Goal: Transaction & Acquisition: Purchase product/service

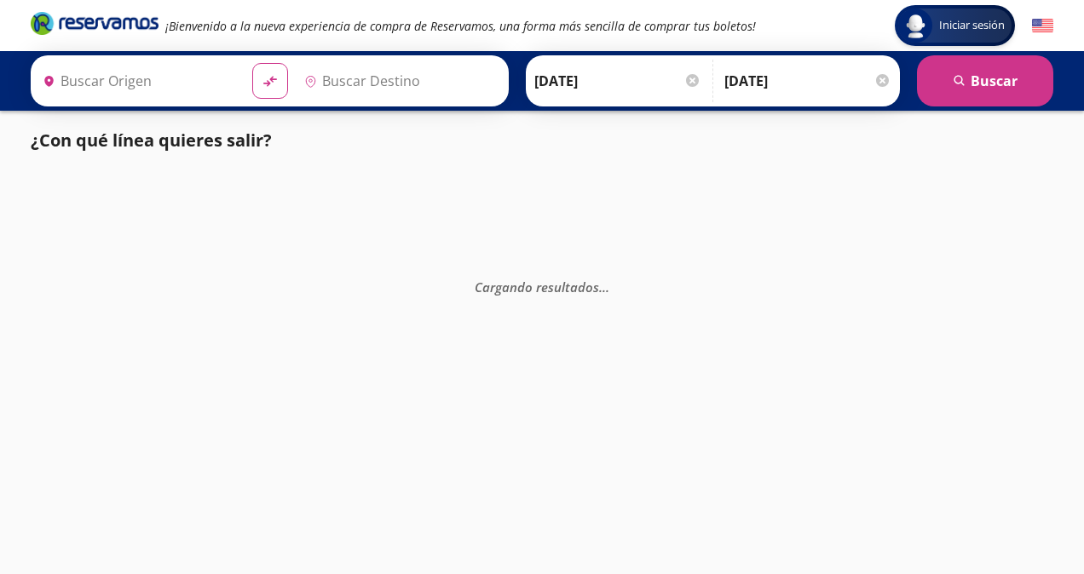
type input "[GEOGRAPHIC_DATA], [GEOGRAPHIC_DATA]"
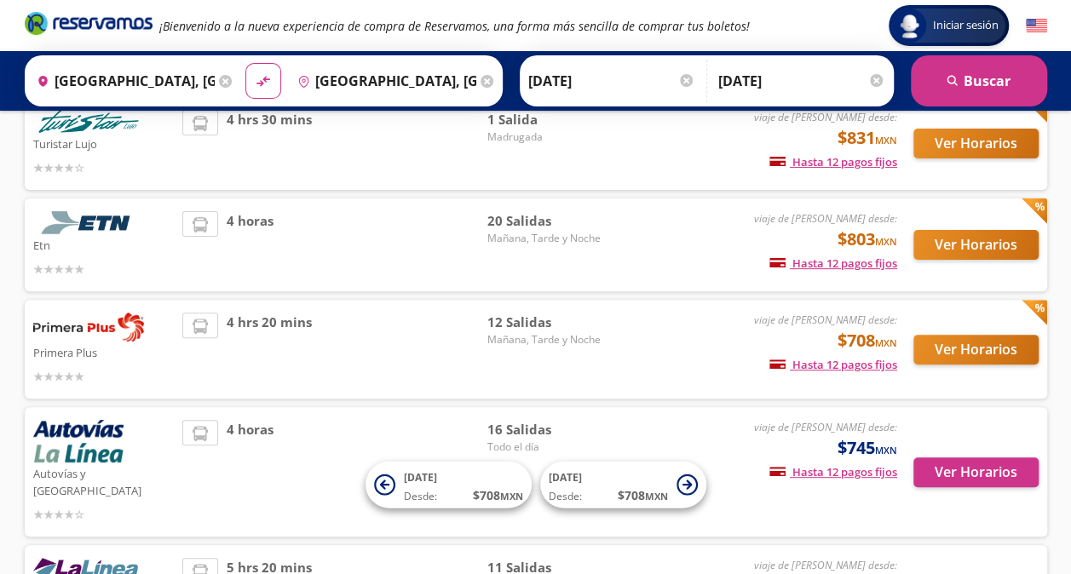
scroll to position [136, 0]
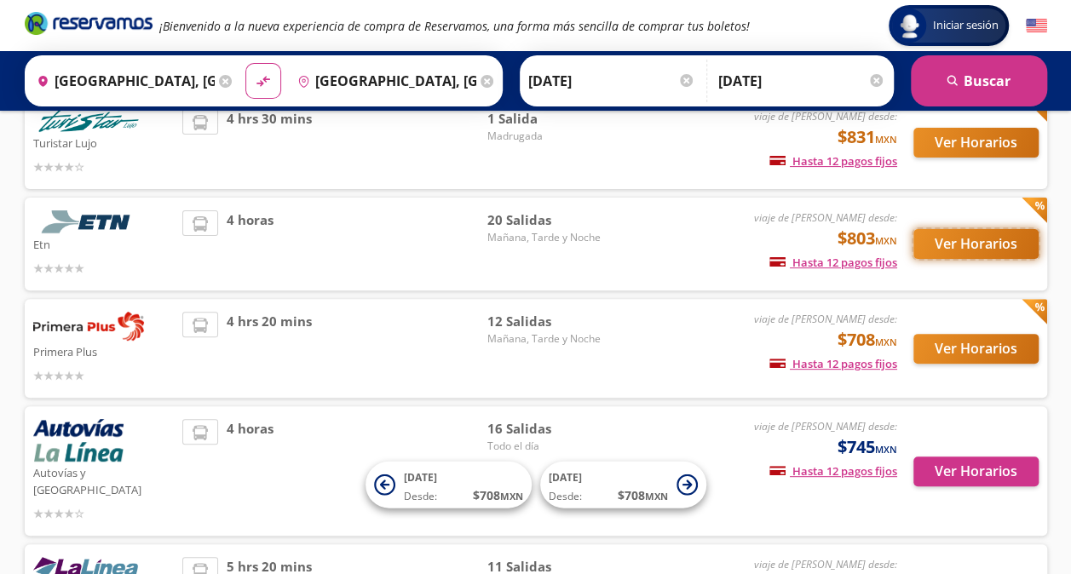
click at [961, 245] on button "Ver Horarios" at bounding box center [976, 244] width 125 height 30
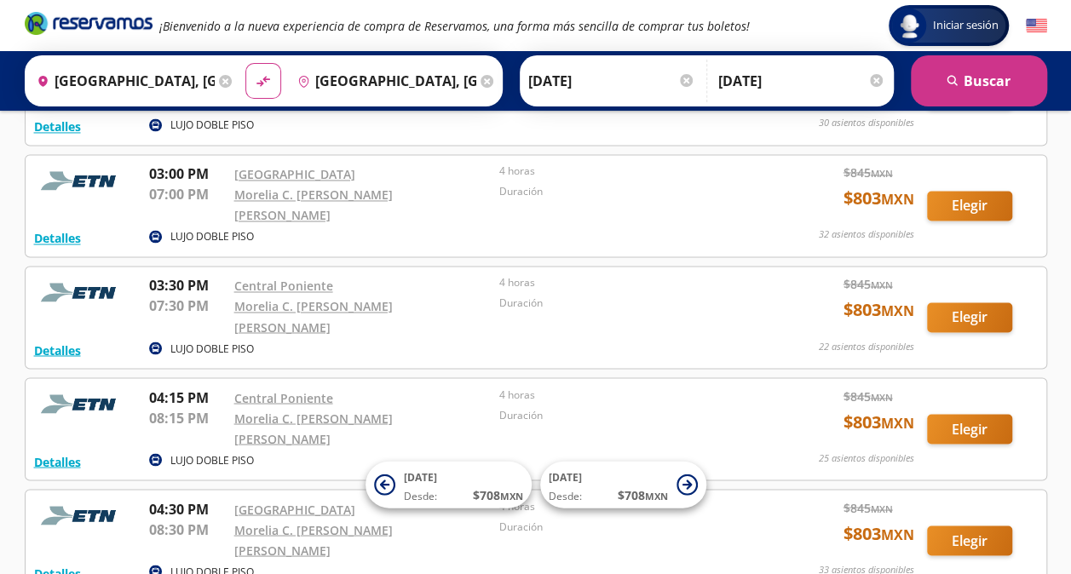
scroll to position [1279, 0]
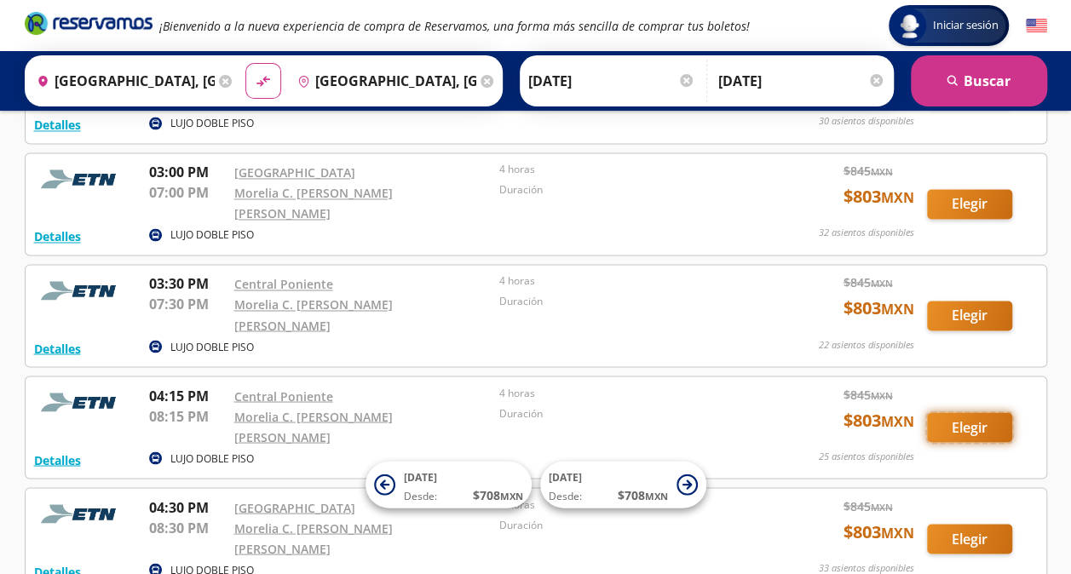
click at [956, 413] on button "Elegir" at bounding box center [969, 428] width 85 height 30
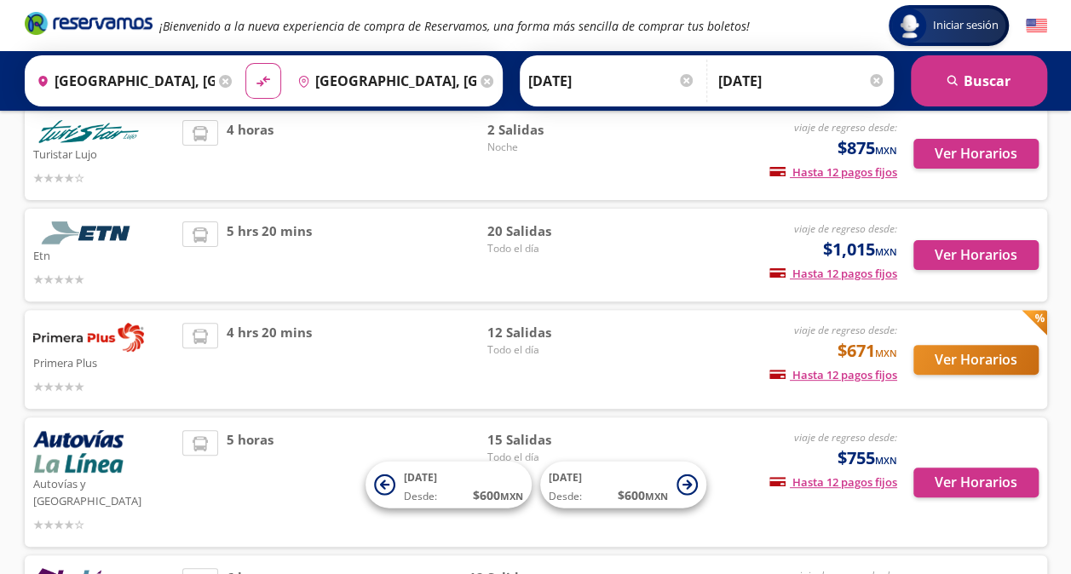
scroll to position [126, 0]
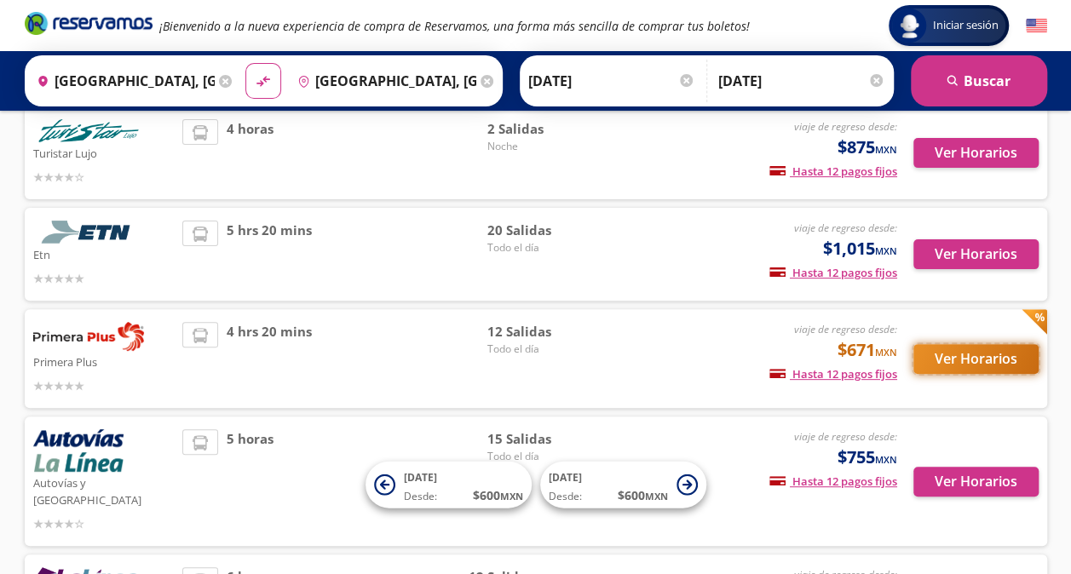
click at [951, 361] on button "Ver Horarios" at bounding box center [976, 359] width 125 height 30
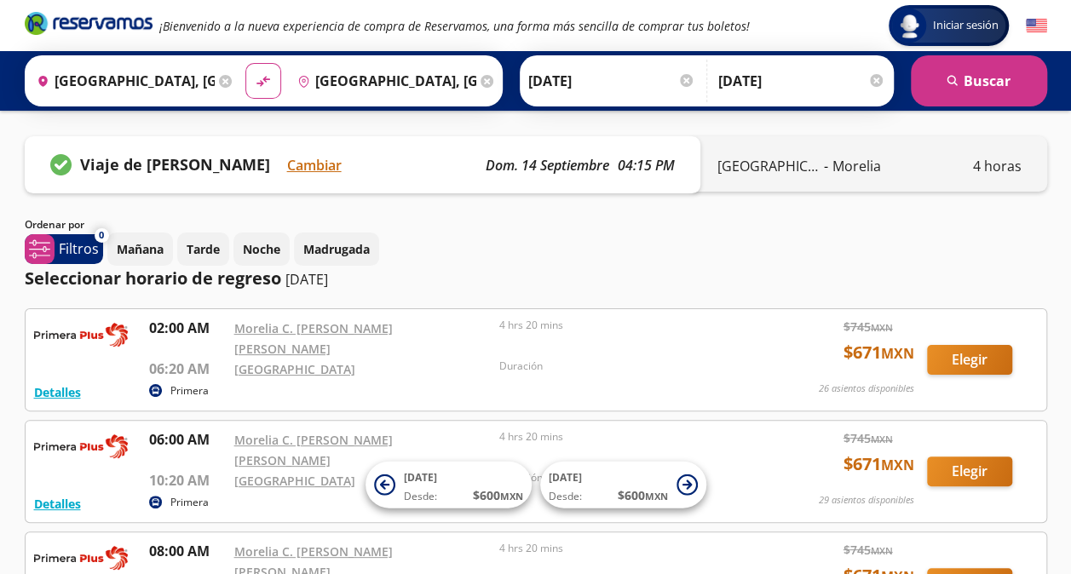
click at [575, 170] on p "dom. 14 septiembre" at bounding box center [548, 165] width 124 height 20
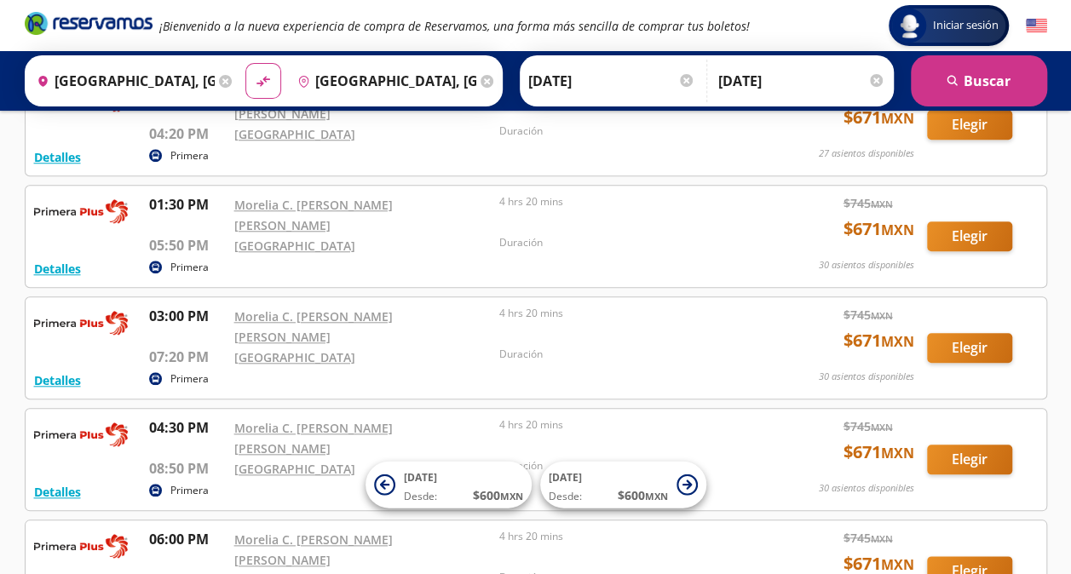
scroll to position [1067, 0]
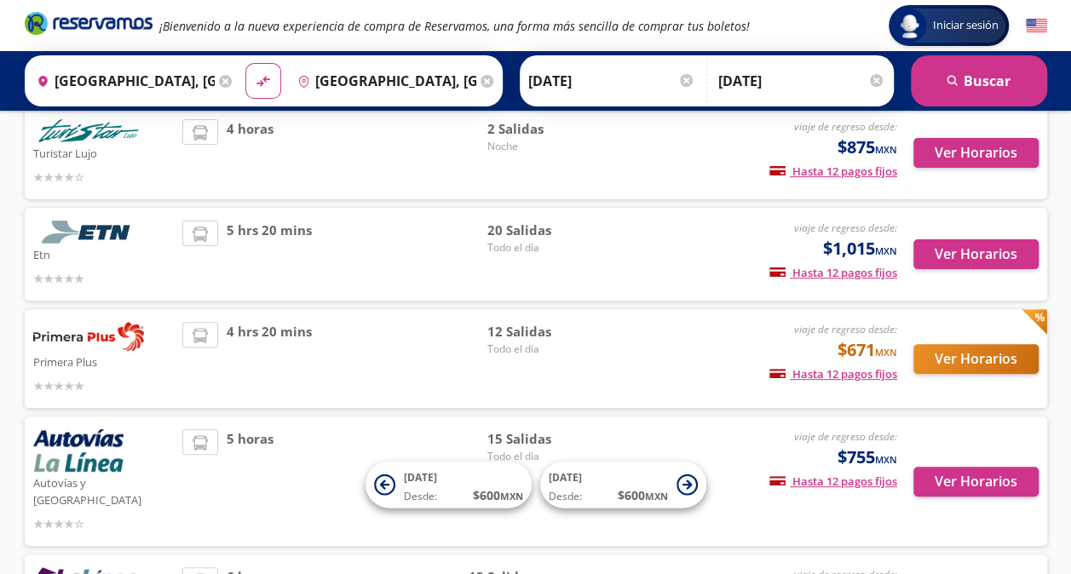
scroll to position [339, 0]
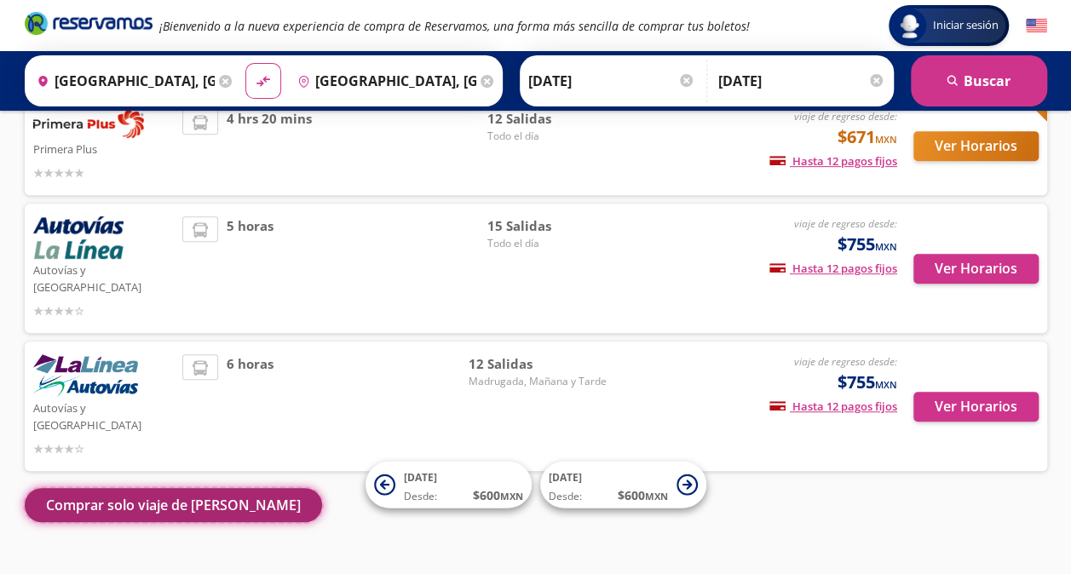
click at [166, 488] on button "Comprar solo viaje de [PERSON_NAME]" at bounding box center [173, 505] width 297 height 34
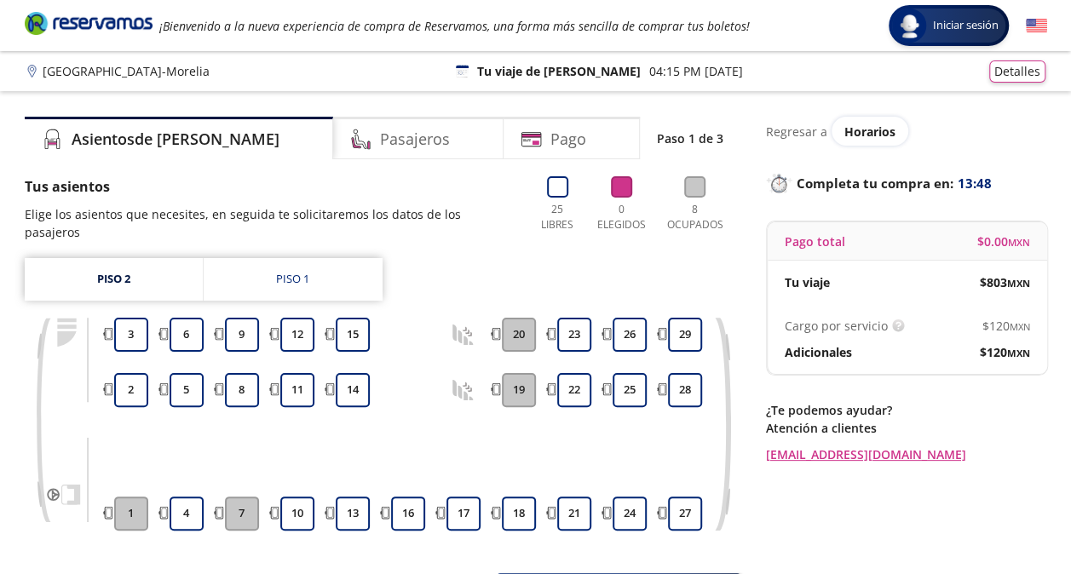
scroll to position [119, 0]
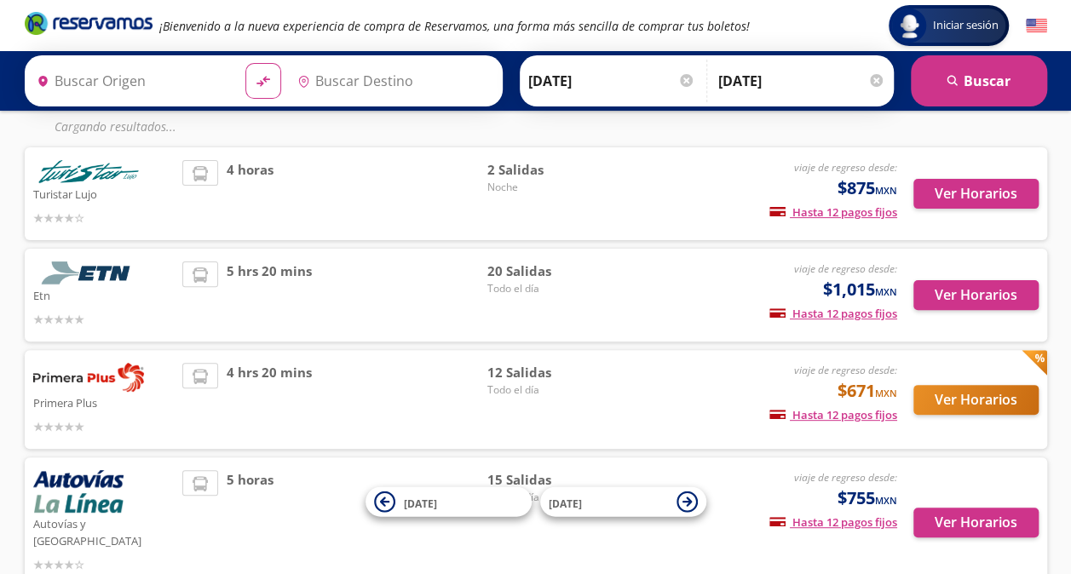
type input "[GEOGRAPHIC_DATA], [GEOGRAPHIC_DATA]"
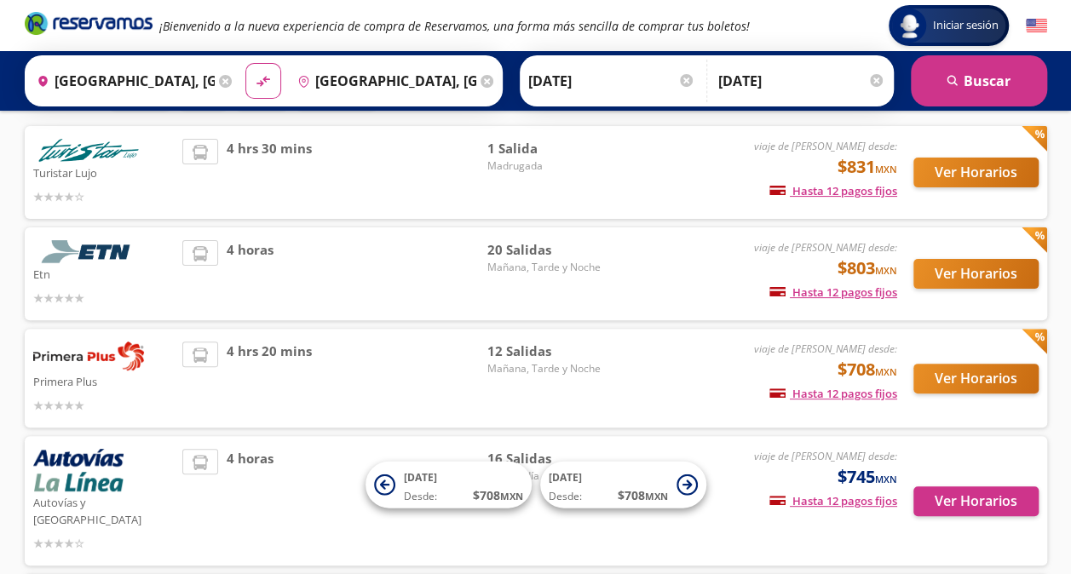
scroll to position [111, 0]
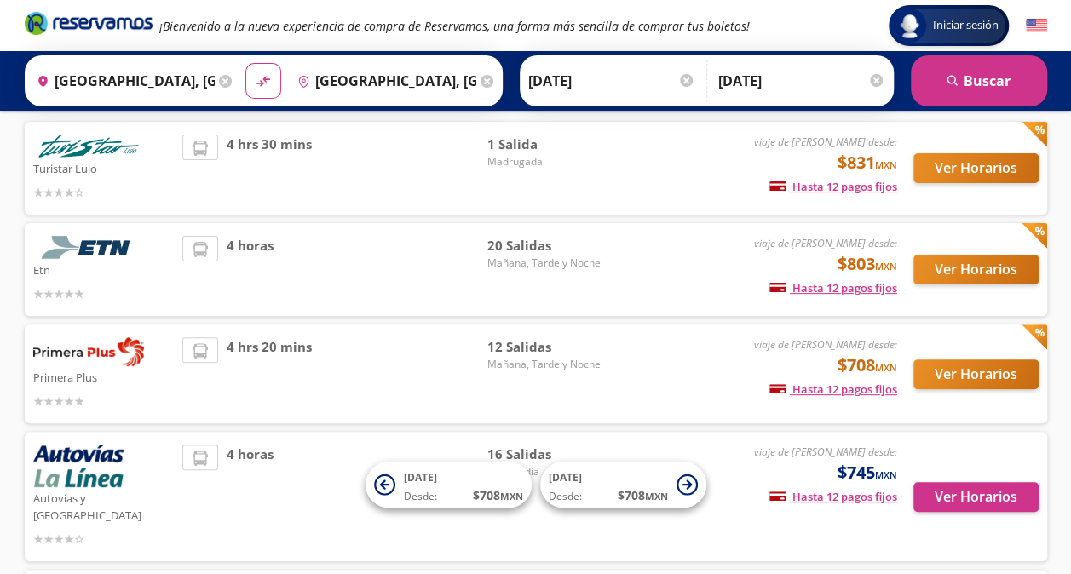
click at [949, 390] on div "Ver Horarios" at bounding box center [967, 374] width 141 height 73
click at [952, 372] on button "Ver Horarios" at bounding box center [976, 375] width 125 height 30
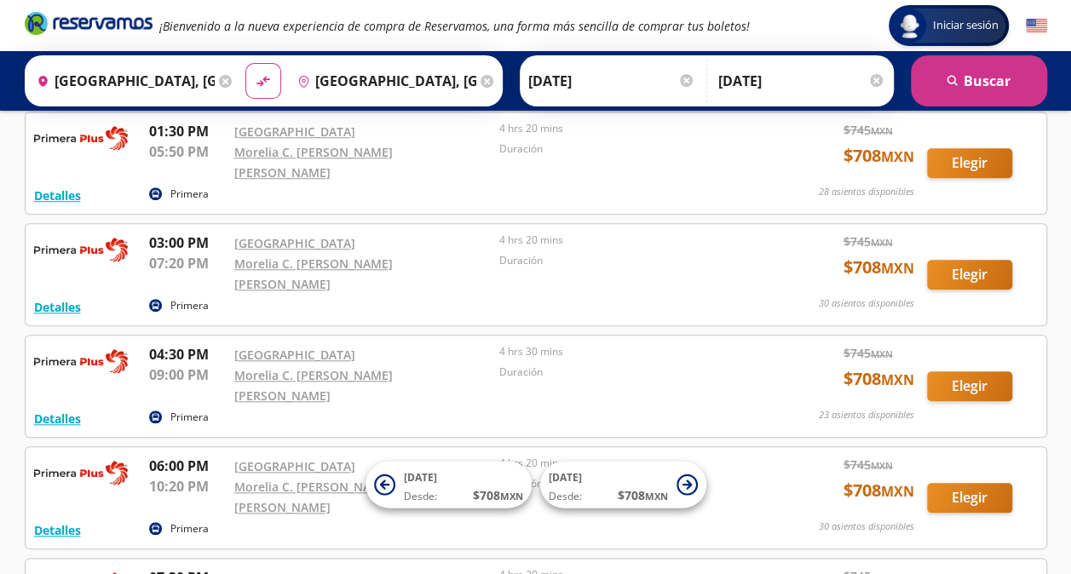
scroll to position [649, 0]
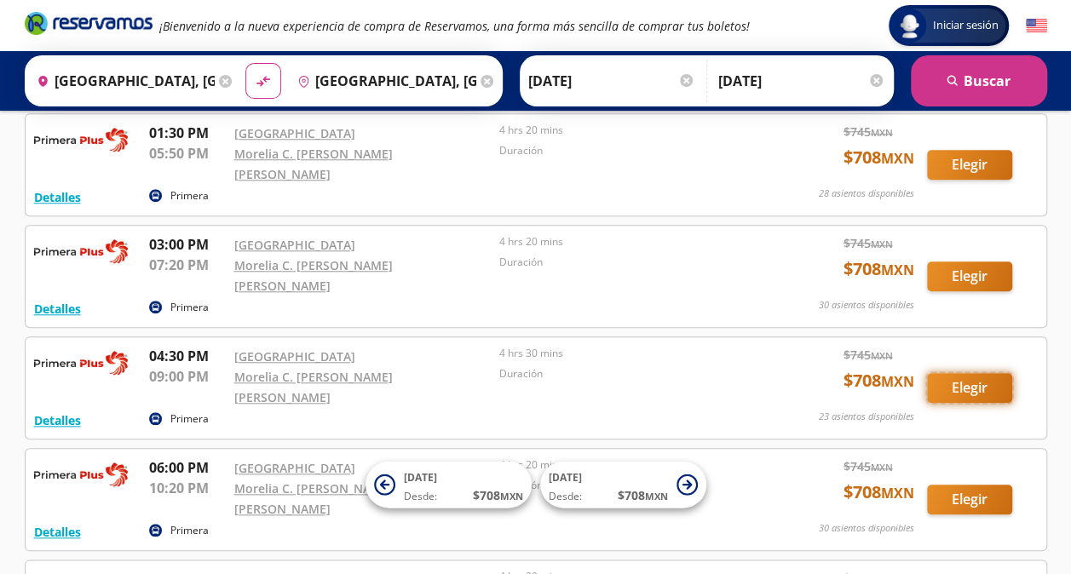
click at [968, 373] on button "Elegir" at bounding box center [969, 388] width 85 height 30
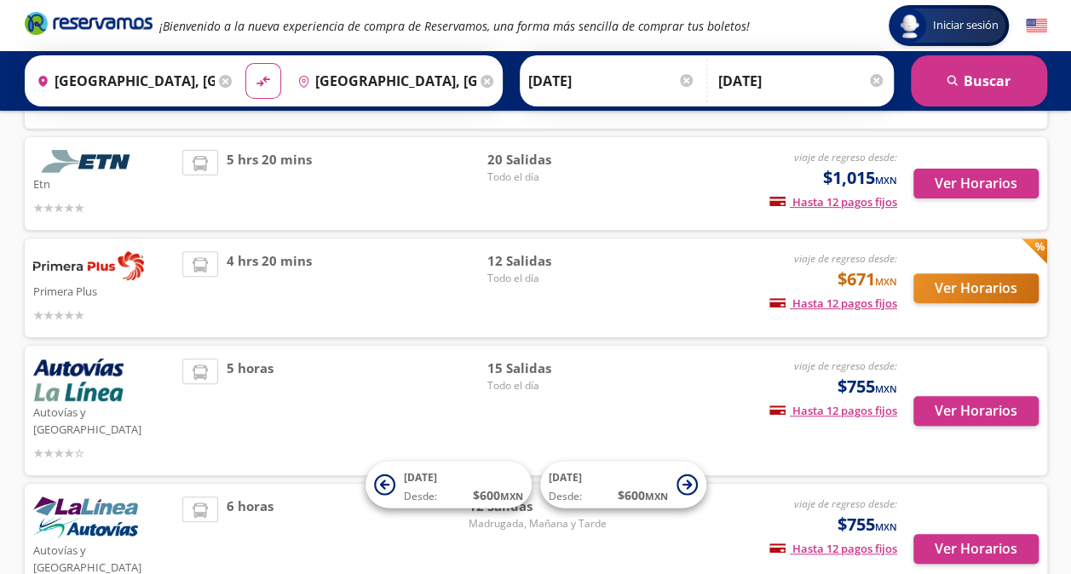
scroll to position [198, 0]
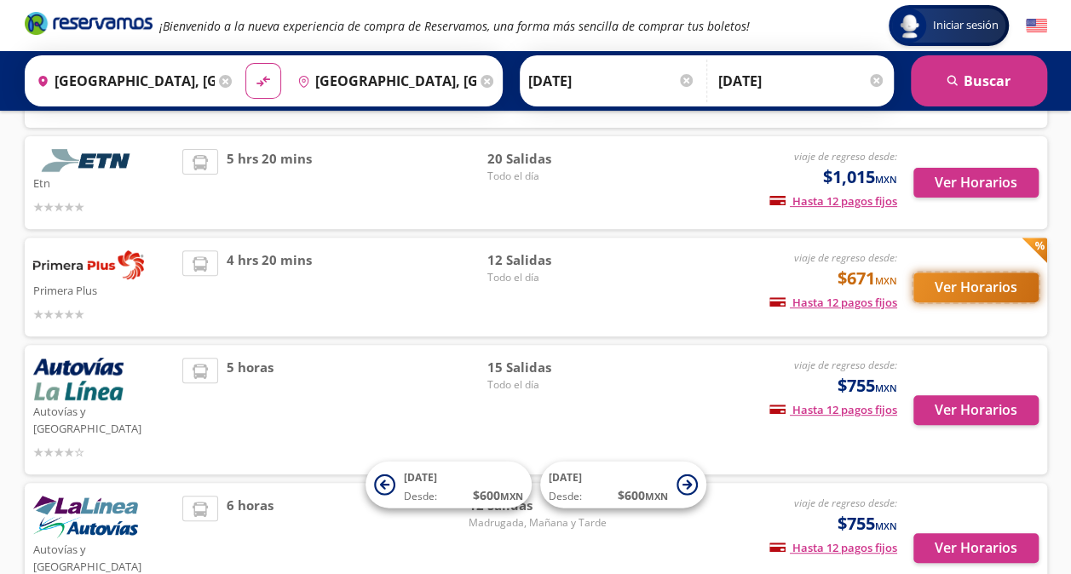
click at [973, 291] on button "Ver Horarios" at bounding box center [976, 288] width 125 height 30
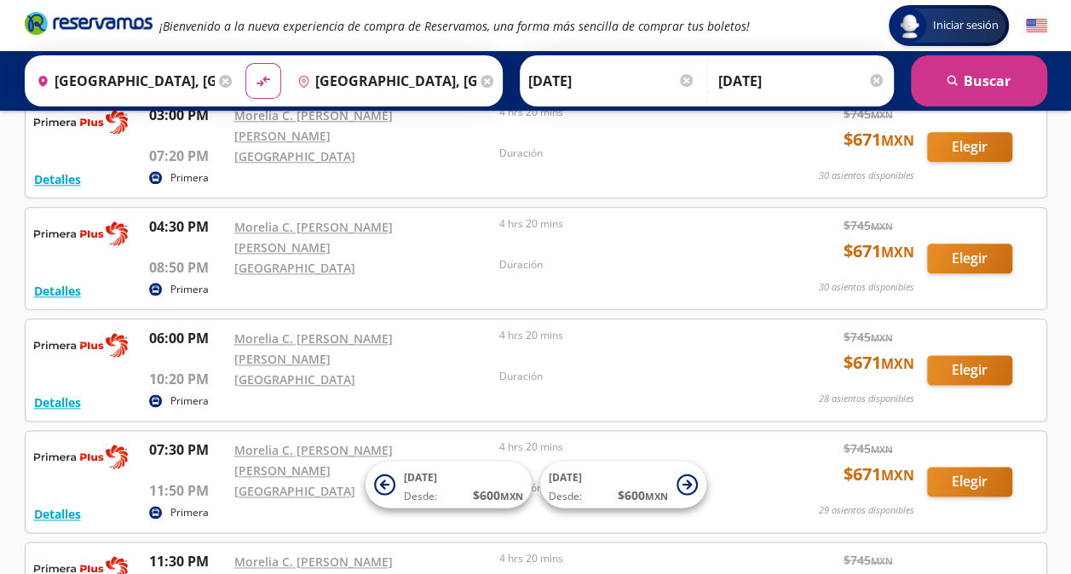
scroll to position [884, 0]
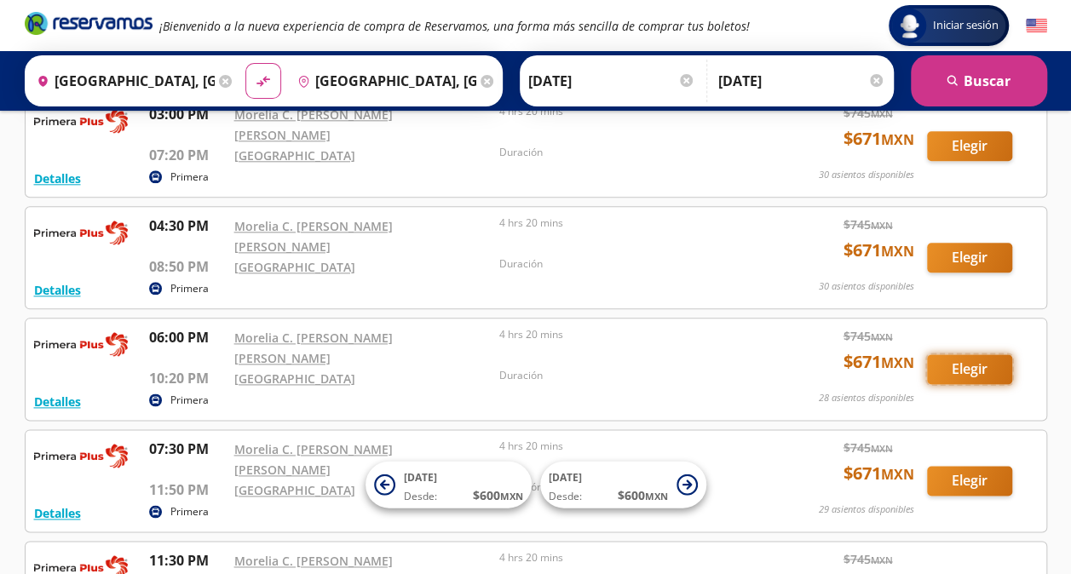
click at [955, 355] on button "Elegir" at bounding box center [969, 370] width 85 height 30
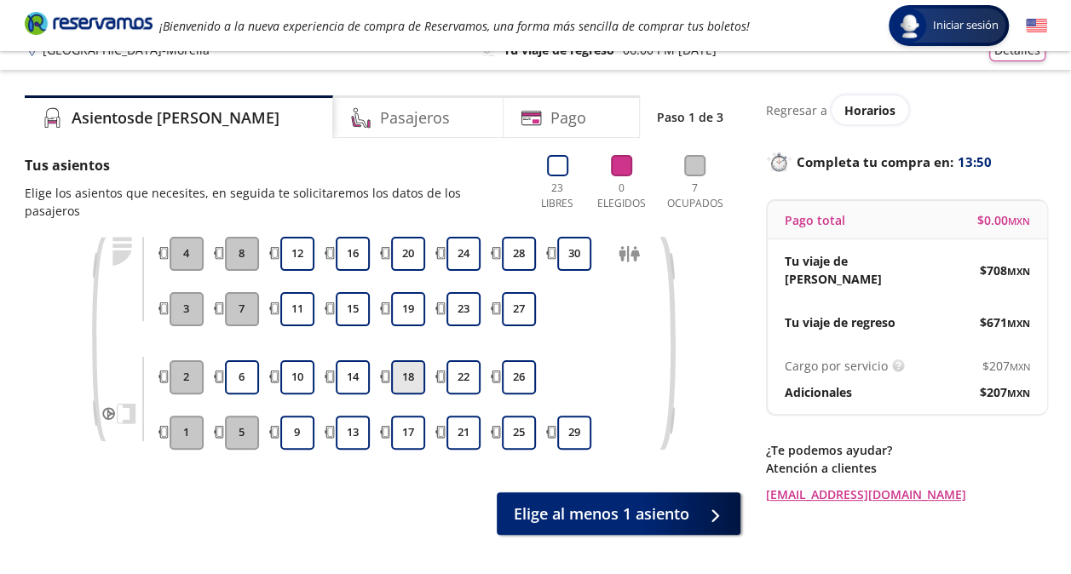
scroll to position [20, 0]
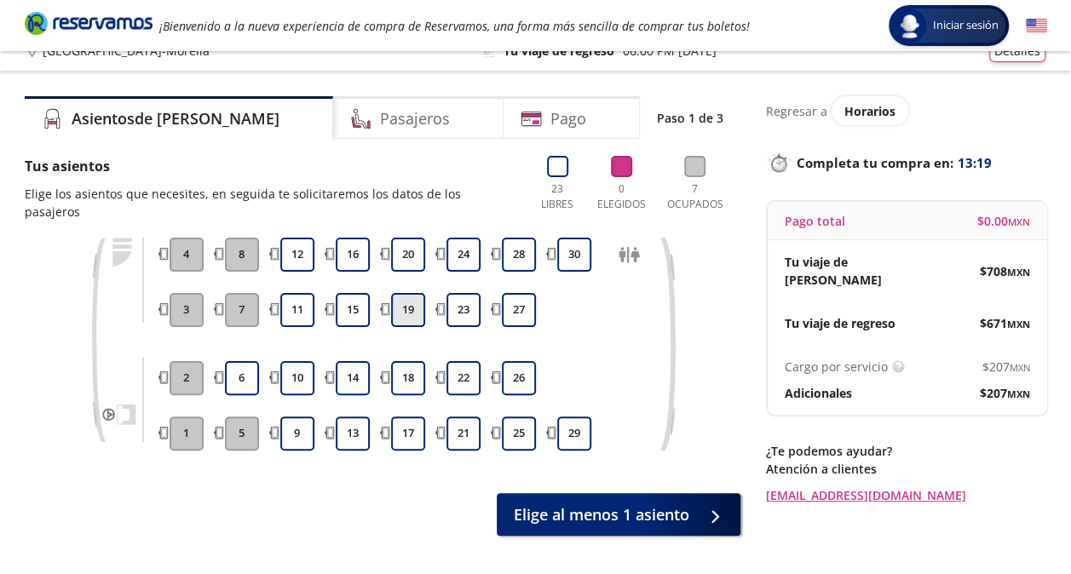
click at [411, 298] on button "19" at bounding box center [408, 310] width 34 height 34
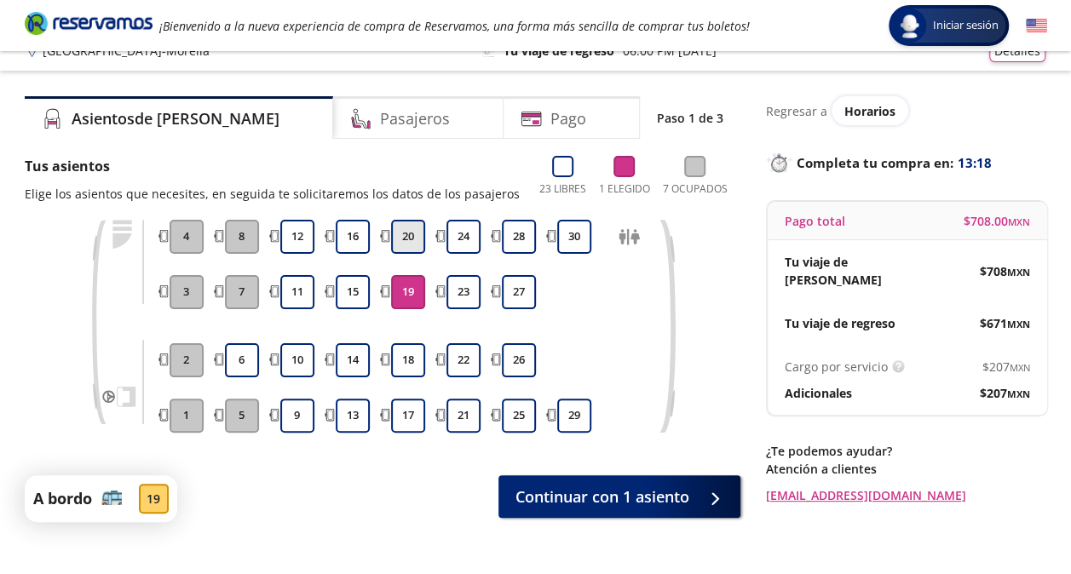
click at [406, 233] on button "20" at bounding box center [408, 237] width 34 height 34
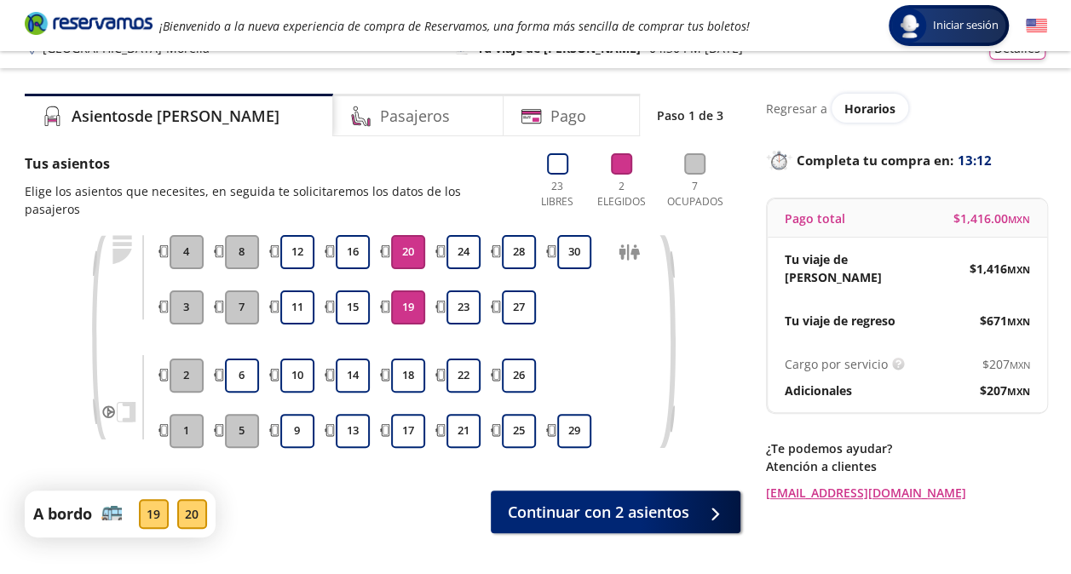
scroll to position [19, 0]
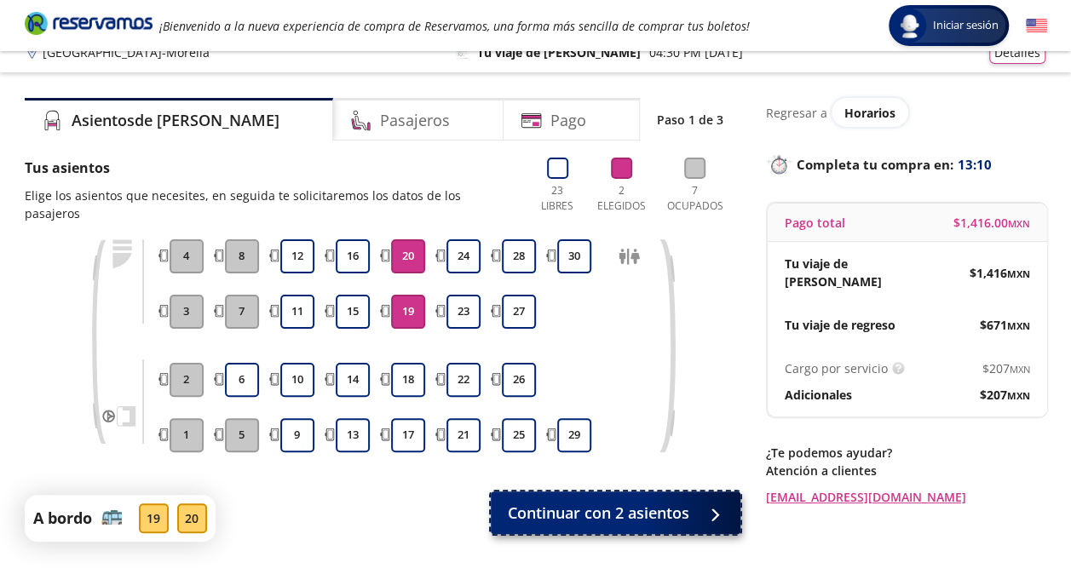
click at [654, 502] on span "Continuar con 2 asientos" at bounding box center [599, 513] width 182 height 23
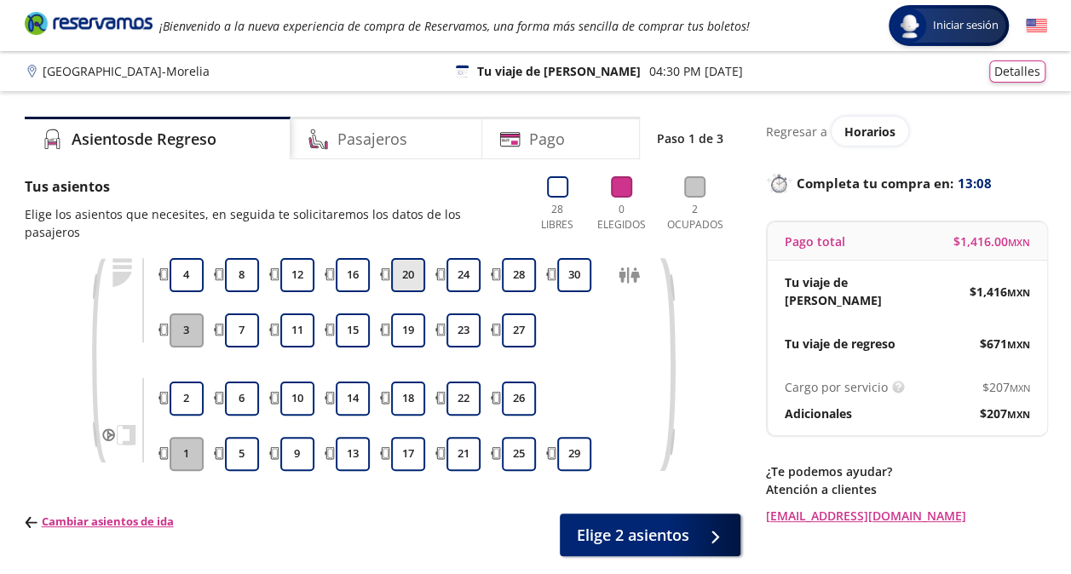
click at [406, 258] on button "20" at bounding box center [408, 275] width 34 height 34
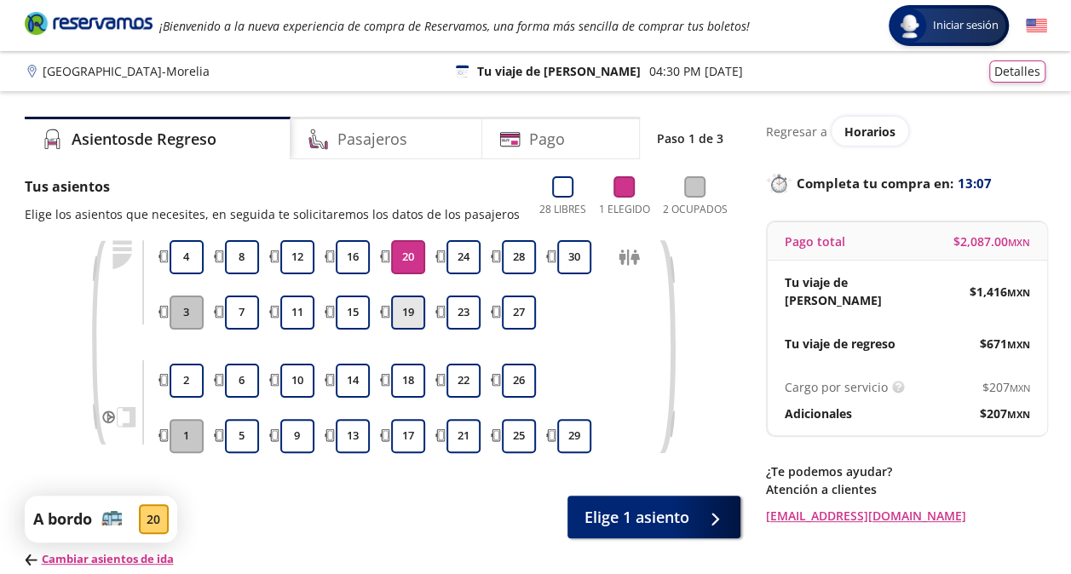
click at [415, 307] on button "19" at bounding box center [408, 313] width 34 height 34
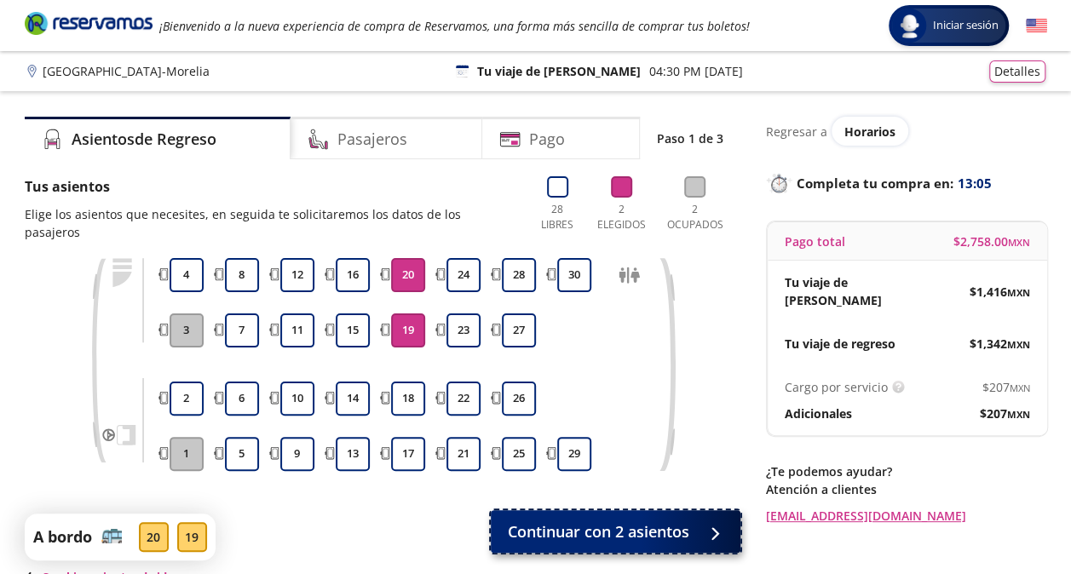
click at [661, 521] on span "Continuar con 2 asientos" at bounding box center [599, 532] width 182 height 23
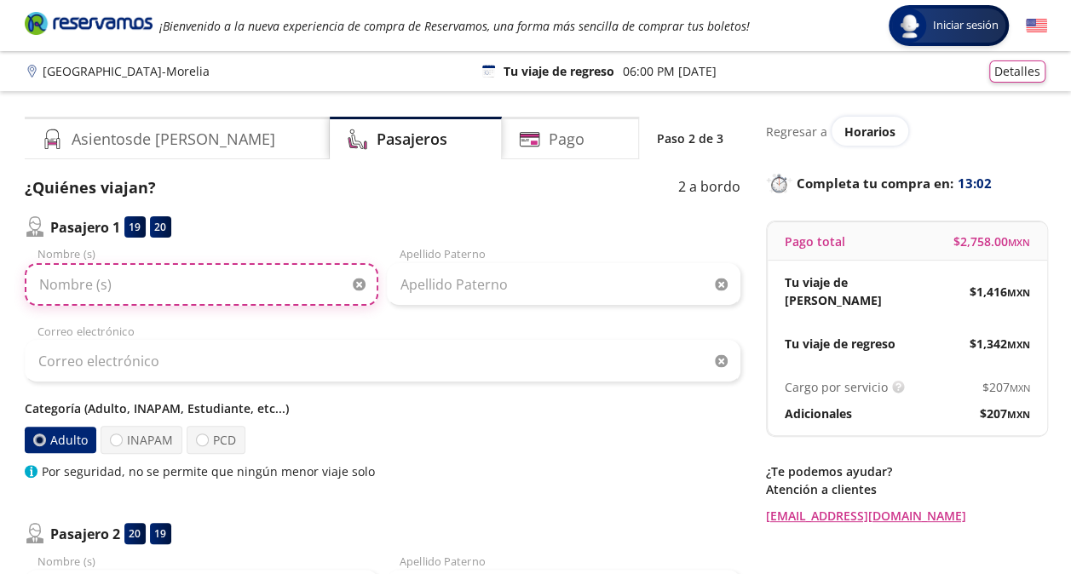
click at [240, 266] on input "Nombre (s)" at bounding box center [202, 284] width 354 height 43
type input "[PERSON_NAME] [PERSON_NAME]"
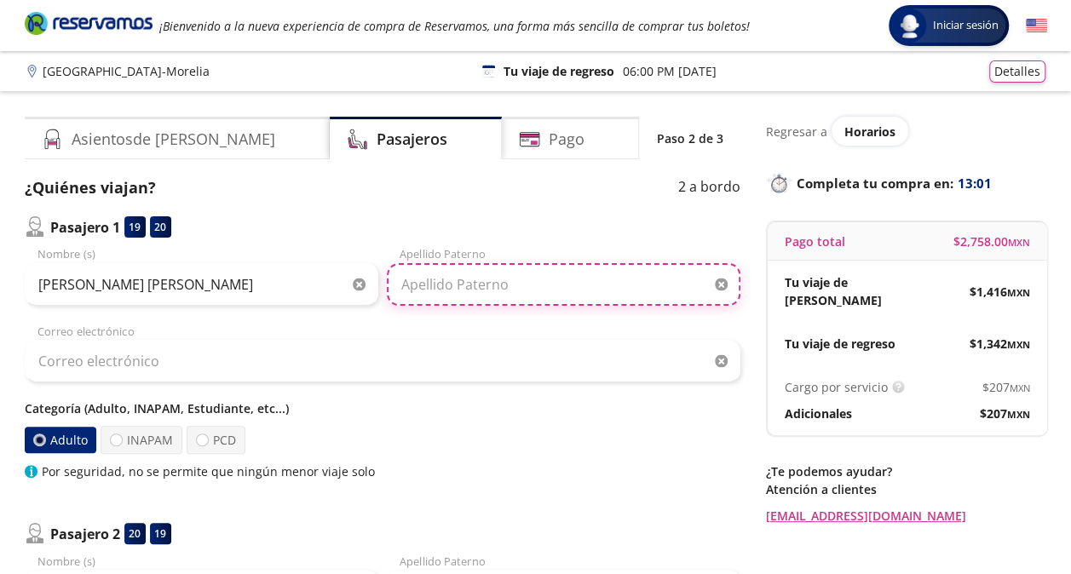
type input "[PERSON_NAME]"
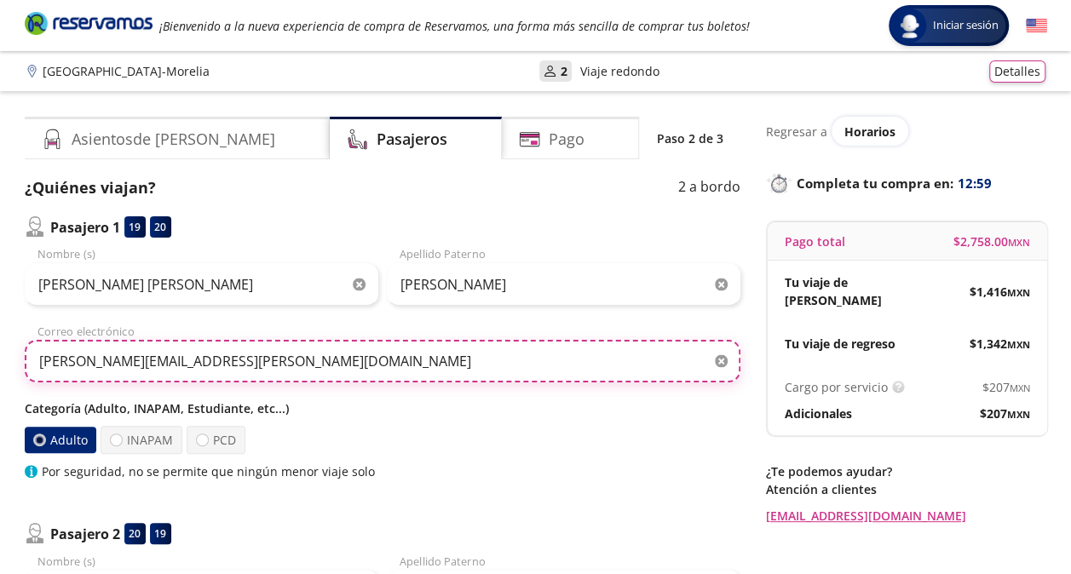
click at [269, 372] on input "[PERSON_NAME][EMAIL_ADDRESS][PERSON_NAME][DOMAIN_NAME]" at bounding box center [383, 361] width 716 height 43
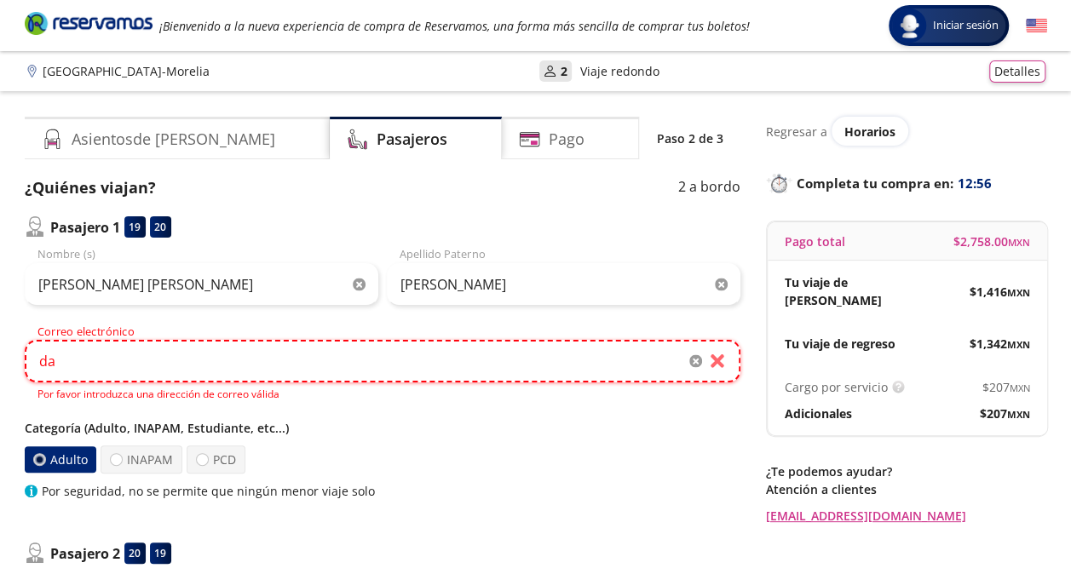
type input "d"
type input "[EMAIL_ADDRESS][DOMAIN_NAME]"
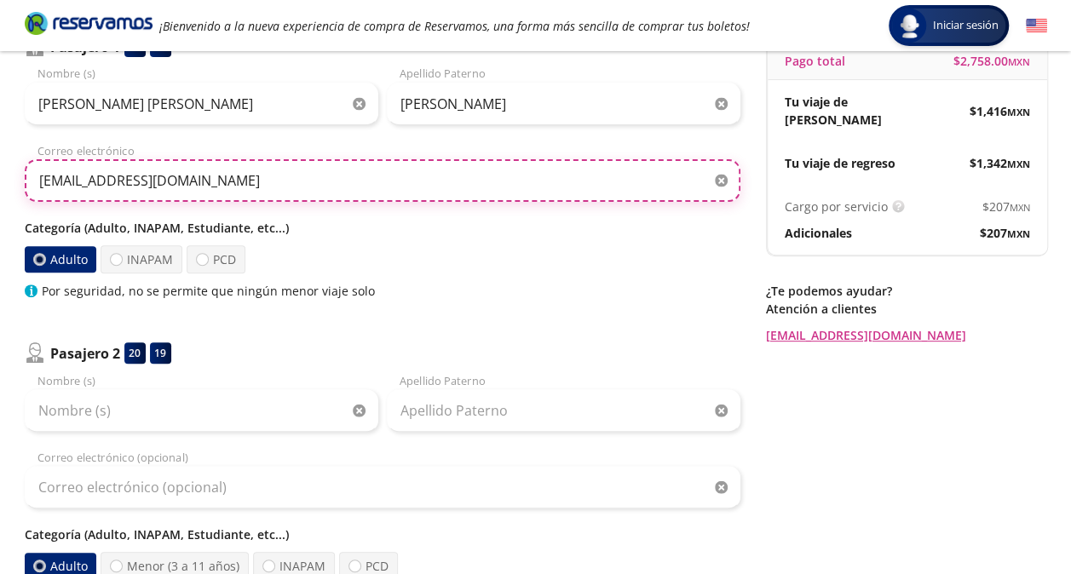
scroll to position [185, 0]
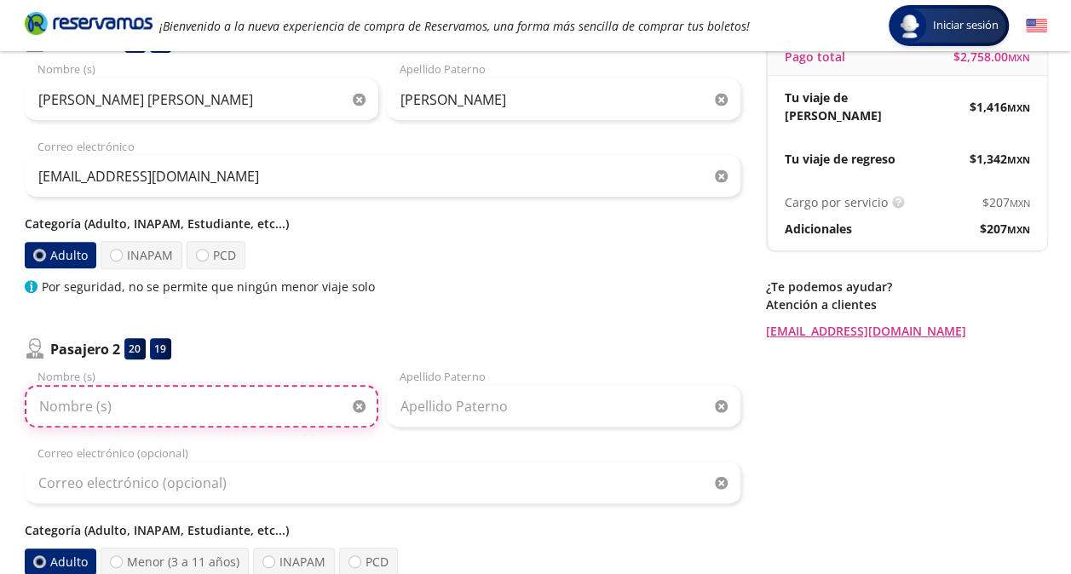
click at [211, 416] on input "Nombre (s)" at bounding box center [202, 406] width 354 height 43
drag, startPoint x: 230, startPoint y: 413, endPoint x: 130, endPoint y: 402, distance: 100.2
click at [130, 402] on input "[PERSON_NAME] [PERSON_NAME]" at bounding box center [202, 406] width 354 height 43
type input "[PERSON_NAME]"
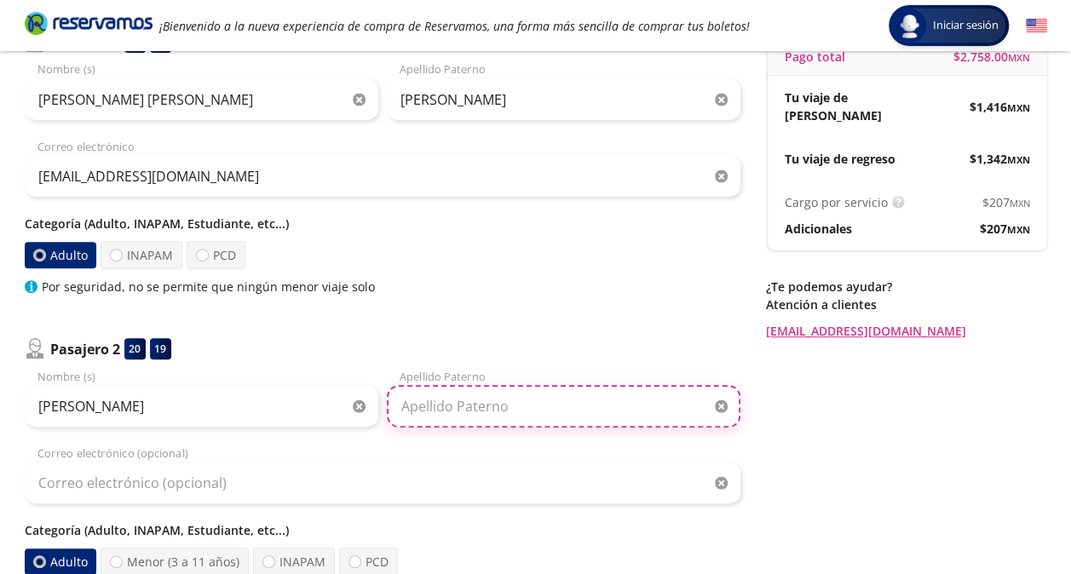
click at [440, 406] on input "Apellido Paterno" at bounding box center [564, 406] width 354 height 43
paste input "[PERSON_NAME]"
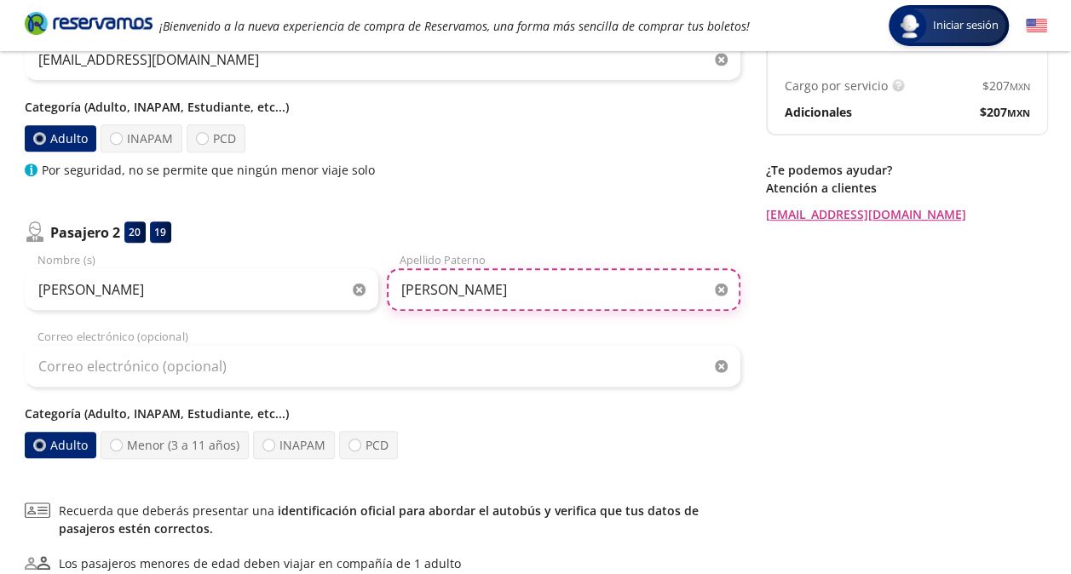
scroll to position [303, 0]
type input "[PERSON_NAME]"
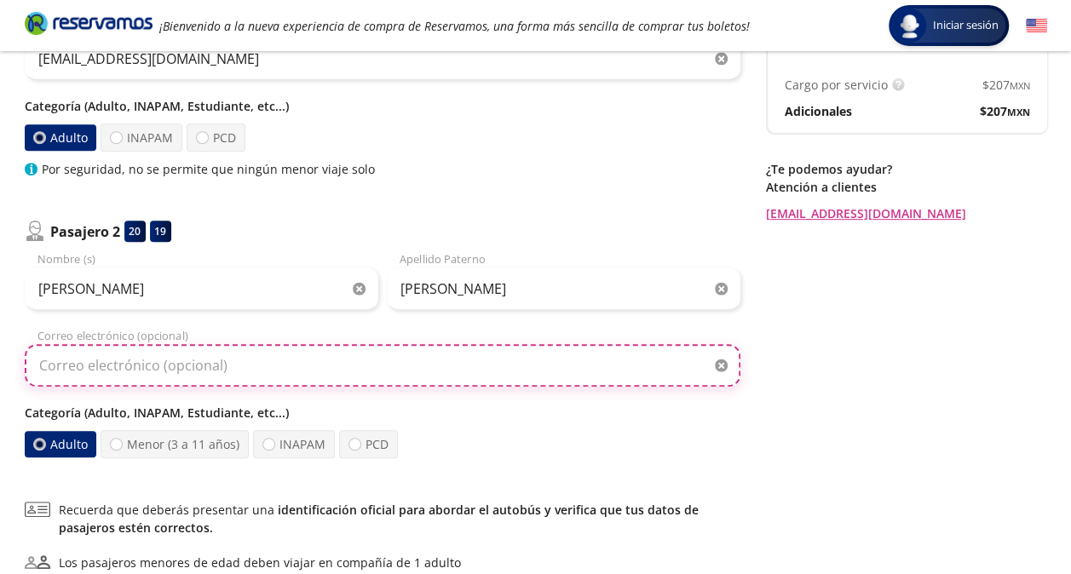
click at [260, 372] on input "Correo electrónico (opcional)" at bounding box center [383, 365] width 716 height 43
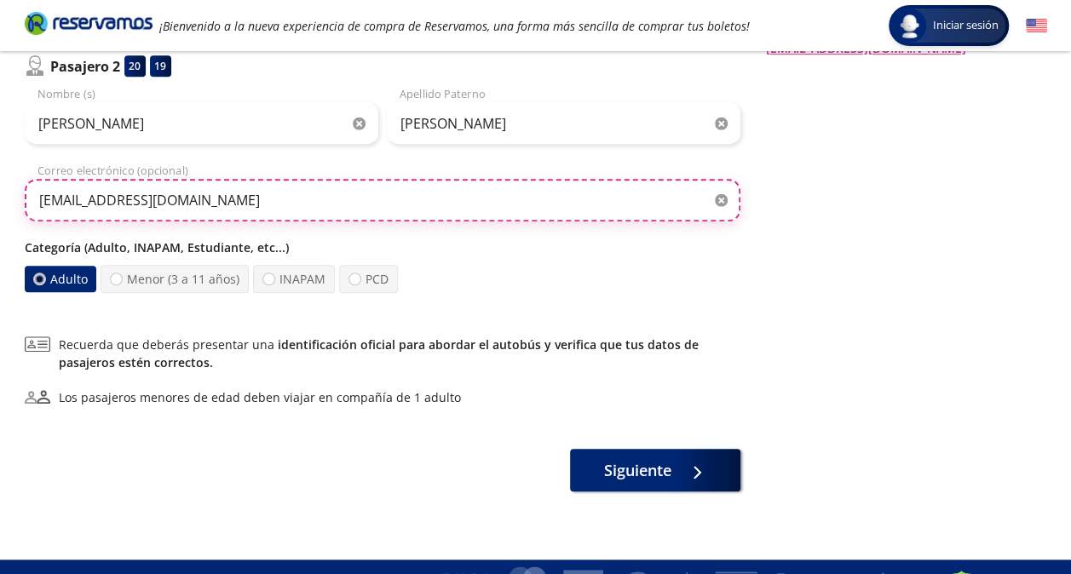
scroll to position [467, 0]
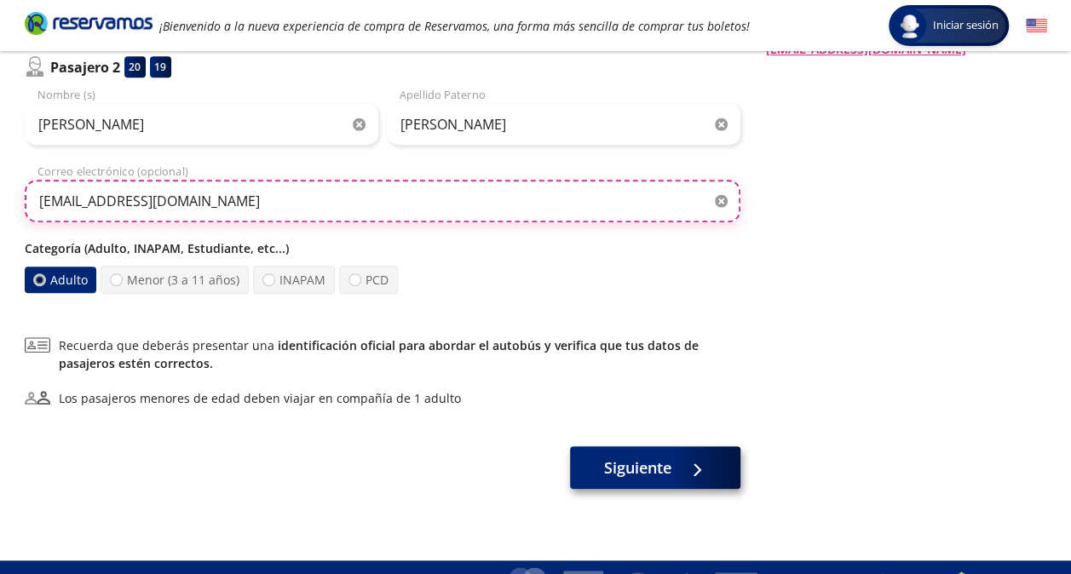
type input "[EMAIL_ADDRESS][DOMAIN_NAME]"
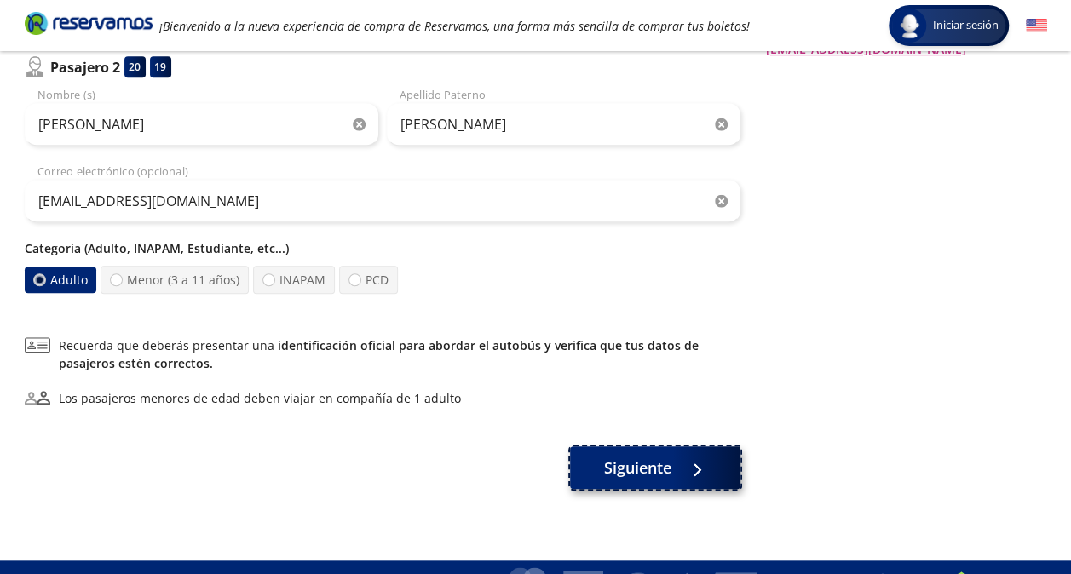
click at [615, 473] on span "Siguiente" at bounding box center [637, 468] width 67 height 23
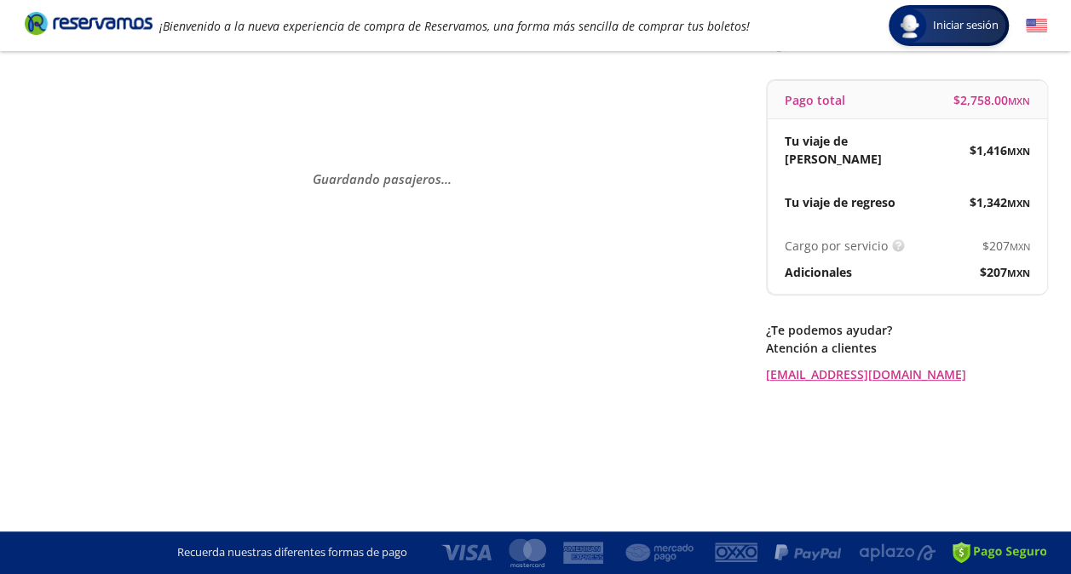
scroll to position [0, 0]
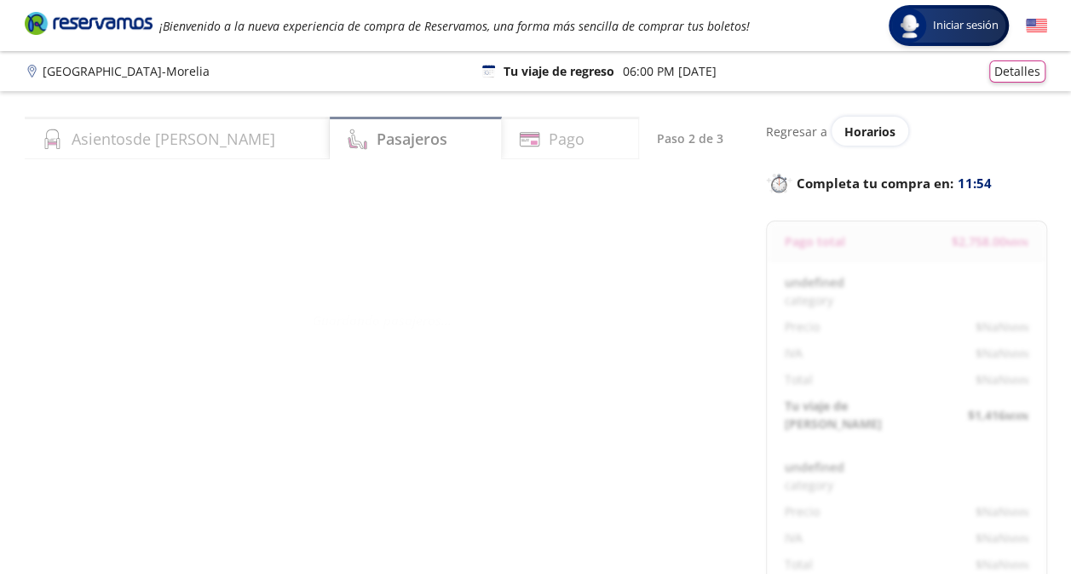
select select "MX"
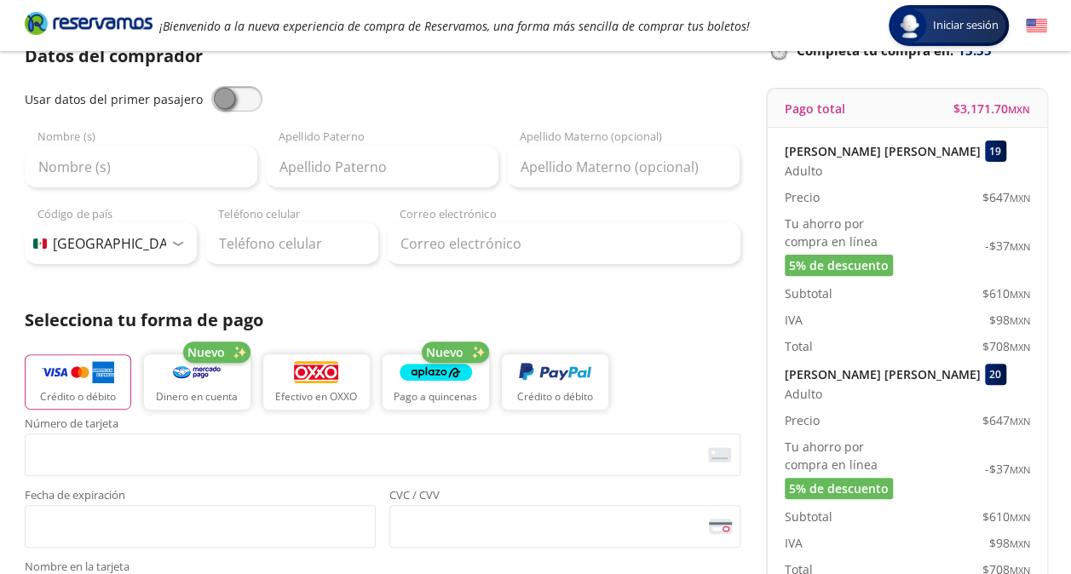
scroll to position [132, 0]
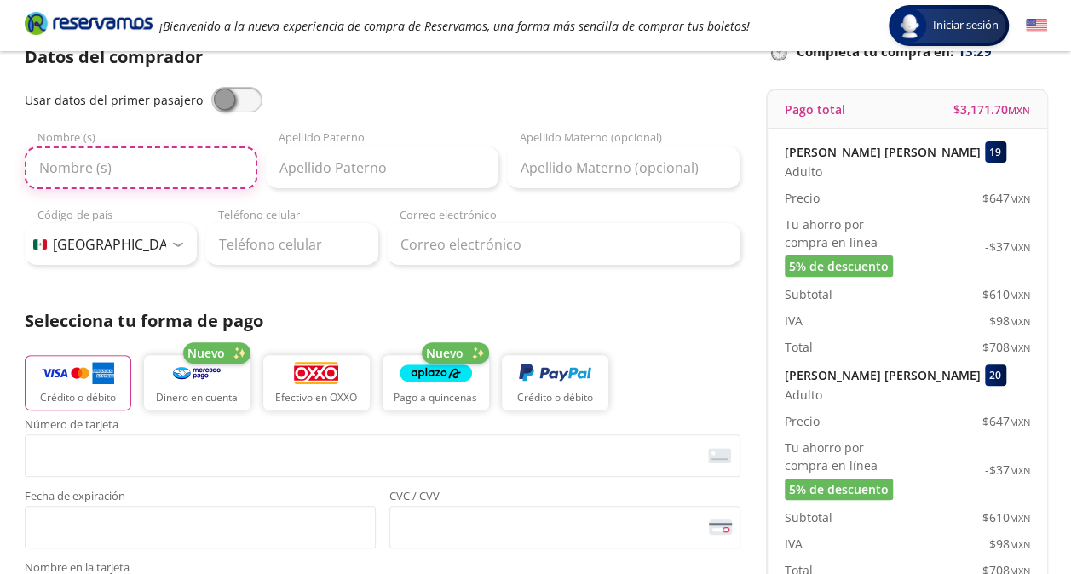
click at [182, 168] on input "Nombre (s)" at bounding box center [141, 168] width 233 height 43
type input "[PERSON_NAME]"
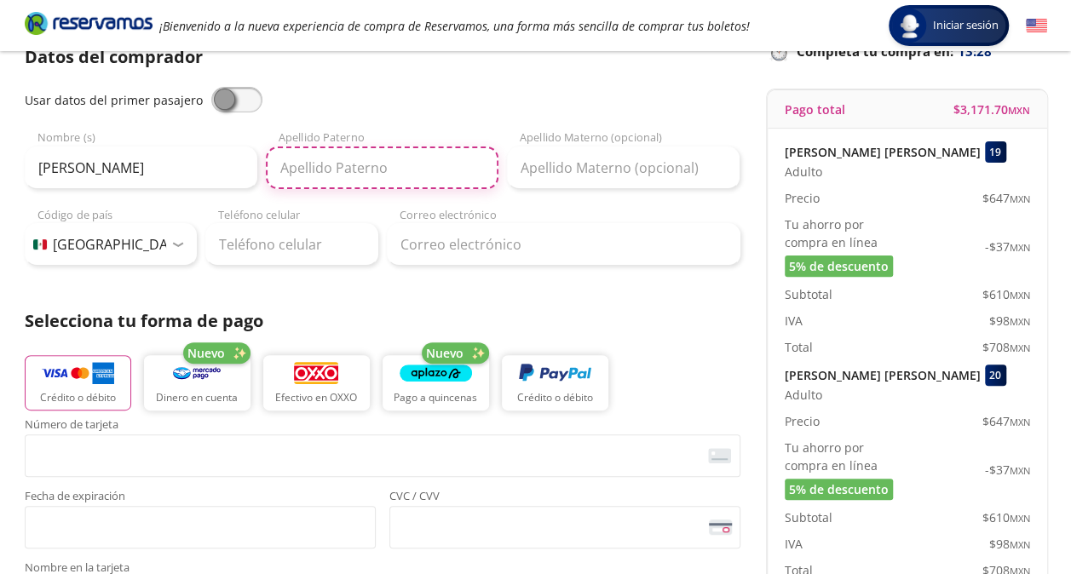
type input "[PERSON_NAME]"
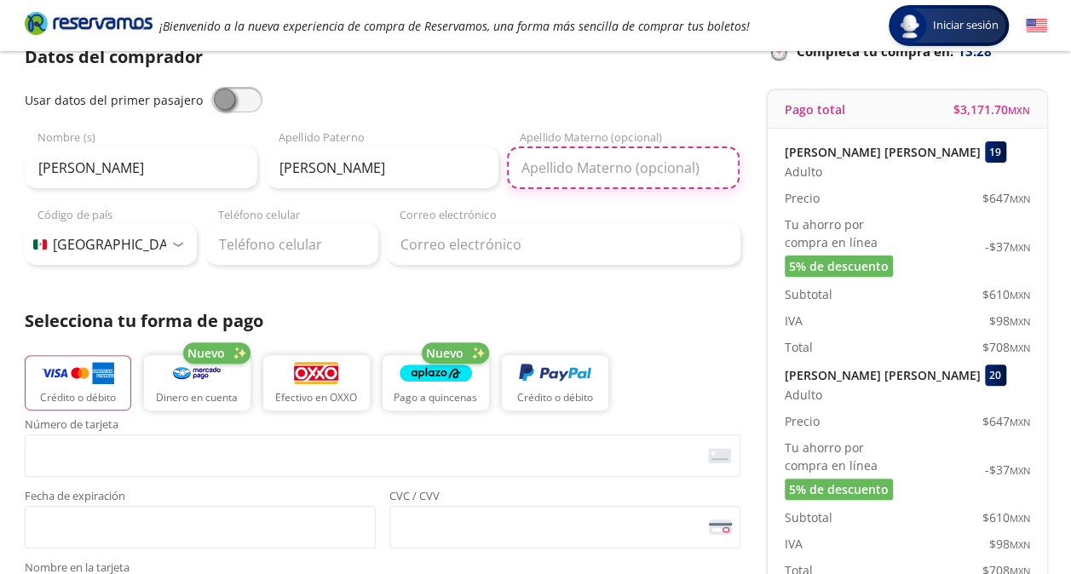
type input "[PERSON_NAME]"
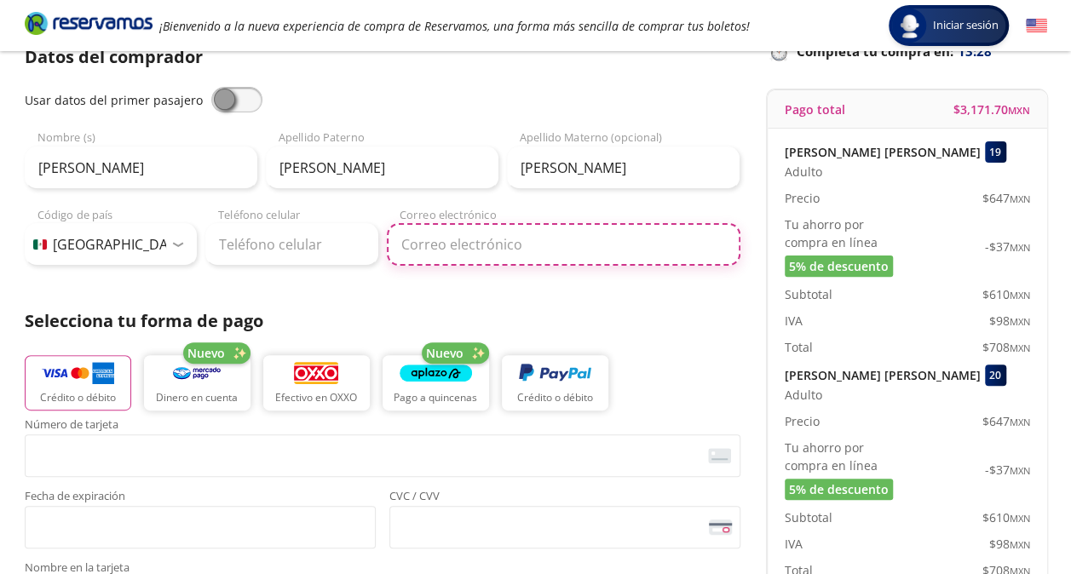
type input "[EMAIL_ADDRESS][DOMAIN_NAME]"
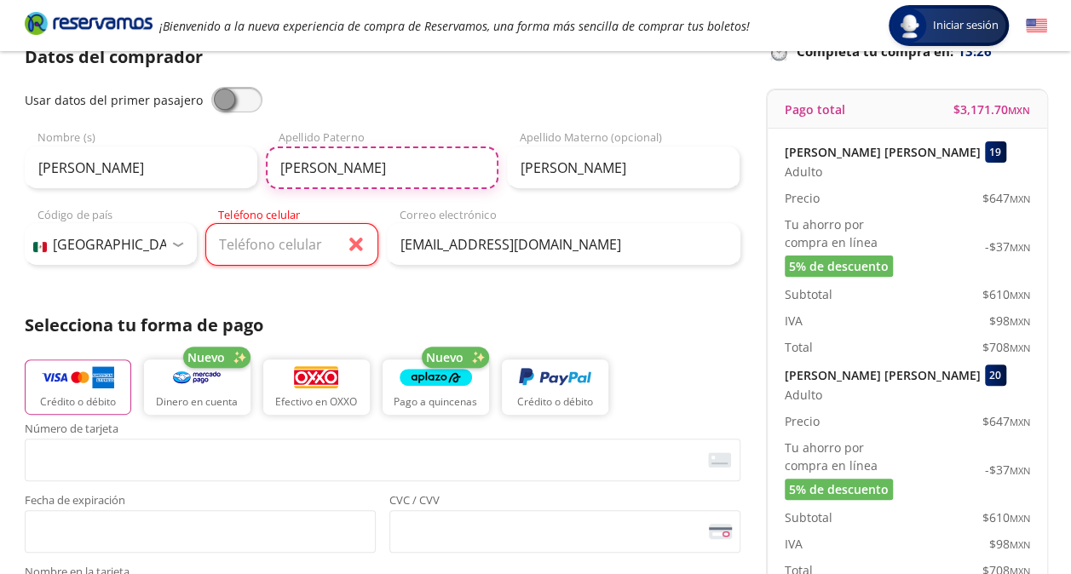
click at [435, 170] on input "[PERSON_NAME]" at bounding box center [382, 168] width 233 height 43
type input "Flores"
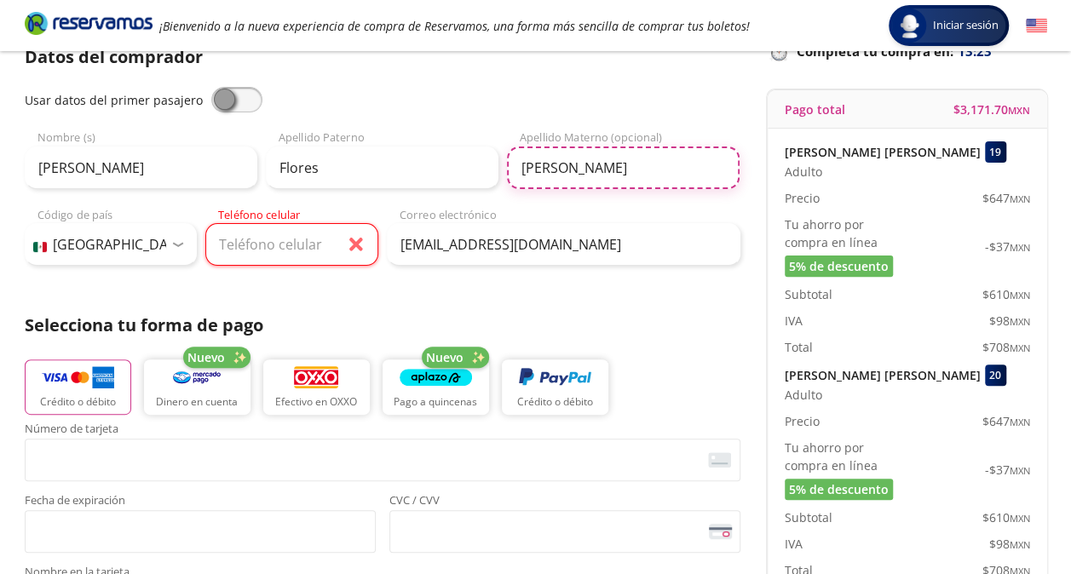
click at [564, 169] on input "[PERSON_NAME]" at bounding box center [623, 168] width 233 height 43
type input "[PERSON_NAME]"
click at [261, 249] on input "Teléfono celular" at bounding box center [291, 244] width 173 height 43
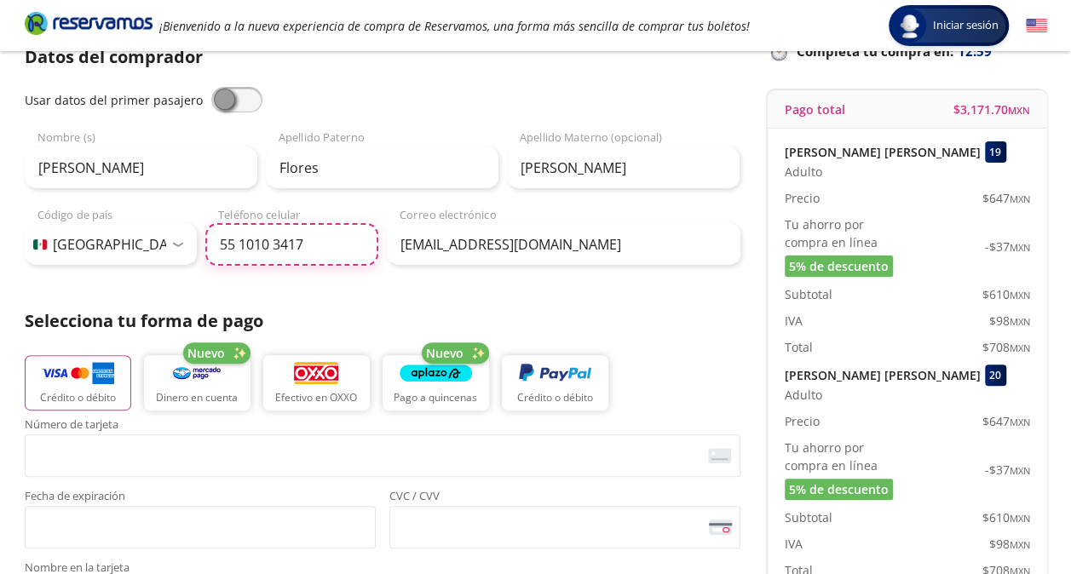
type input "55 1010 3417"
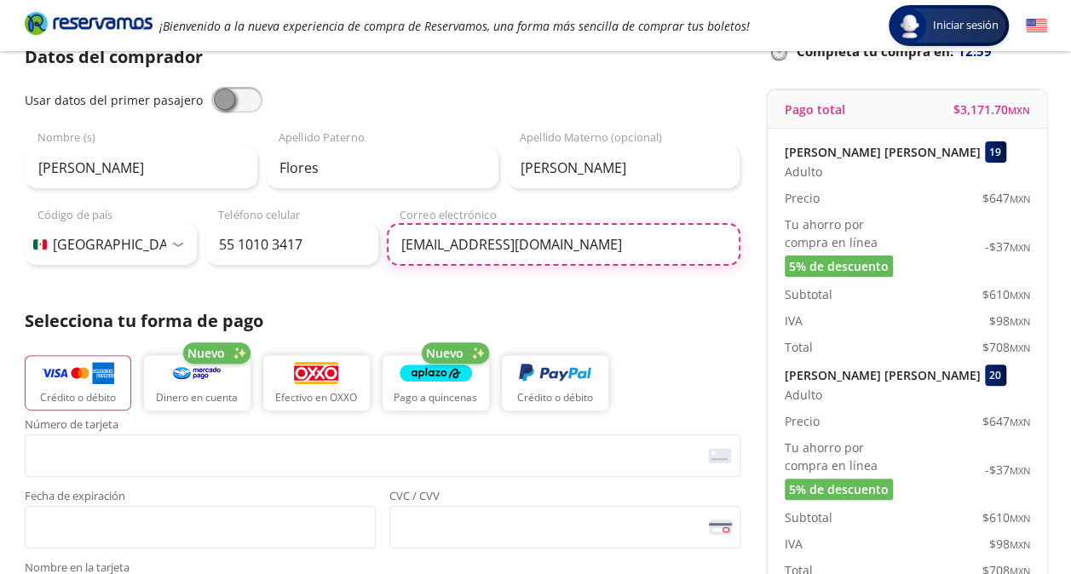
click at [588, 241] on input "[EMAIL_ADDRESS][DOMAIN_NAME]" at bounding box center [564, 244] width 354 height 43
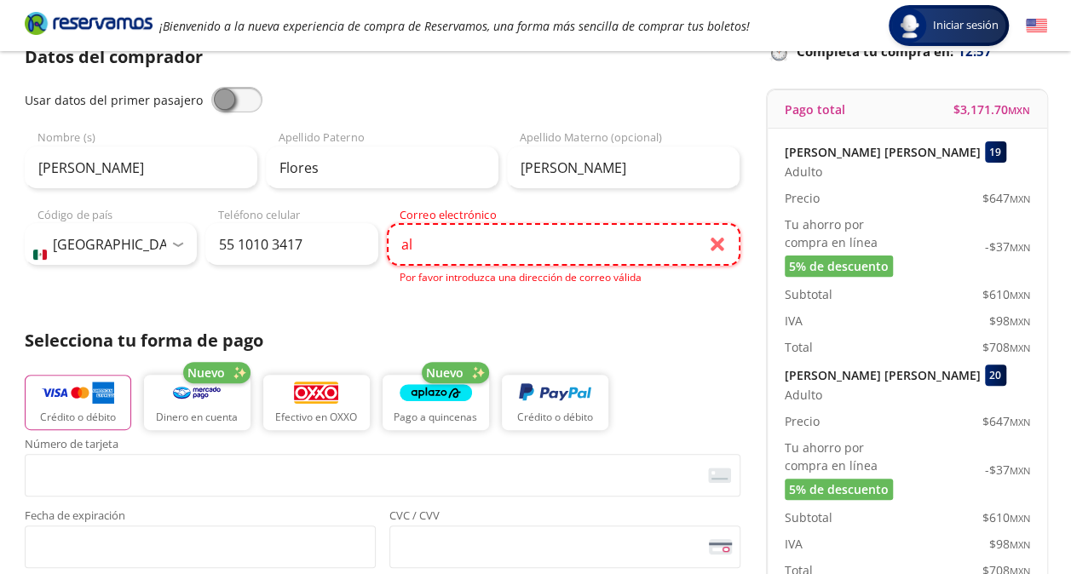
type input "a"
type input "[EMAIL_ADDRESS][DOMAIN_NAME]"
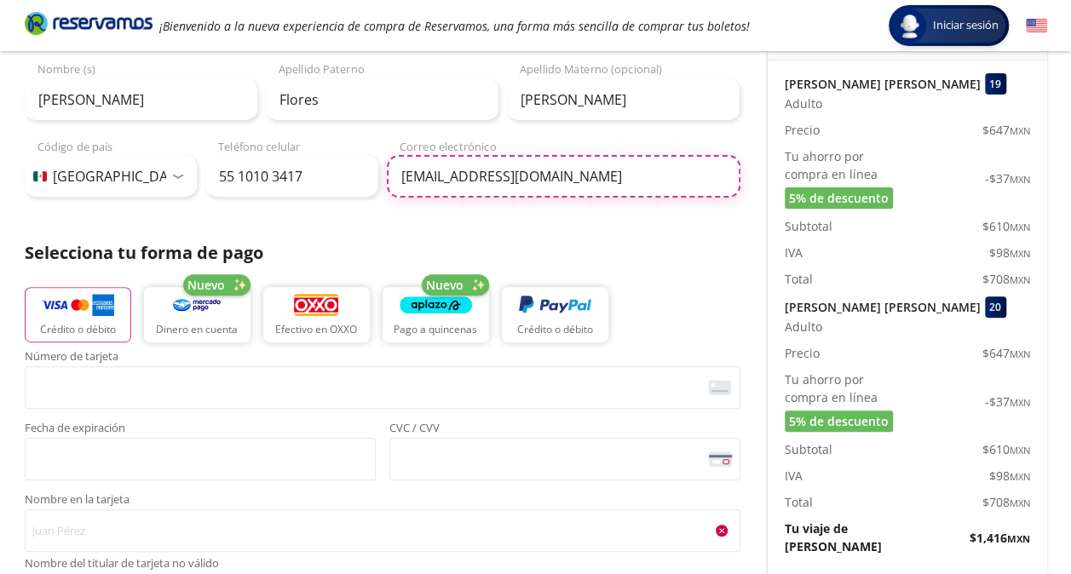
scroll to position [370, 0]
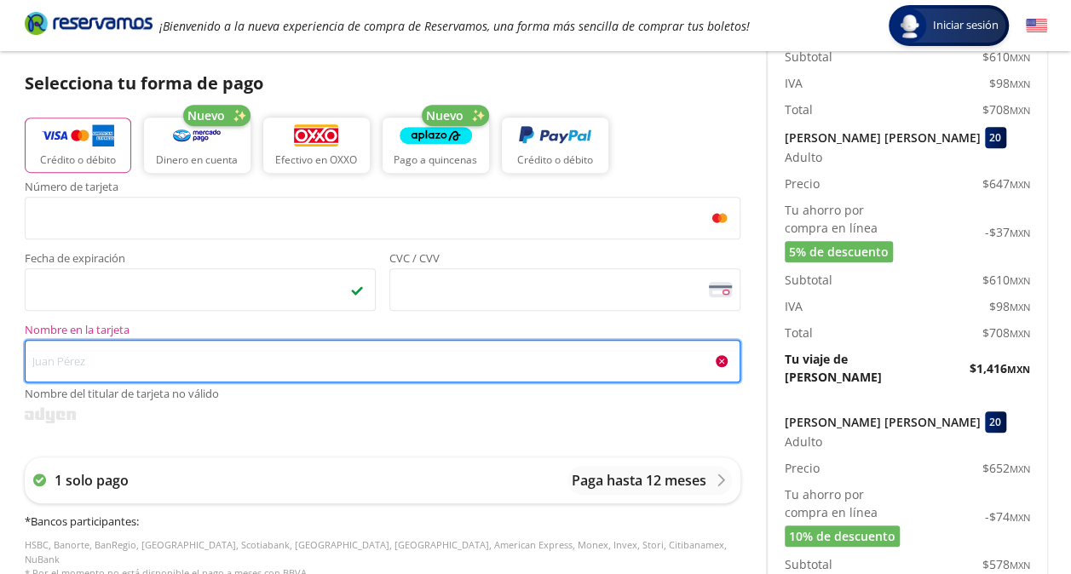
click at [269, 349] on input "Nombre en la tarjeta Nombre del titular de tarjeta no válido" at bounding box center [383, 361] width 716 height 43
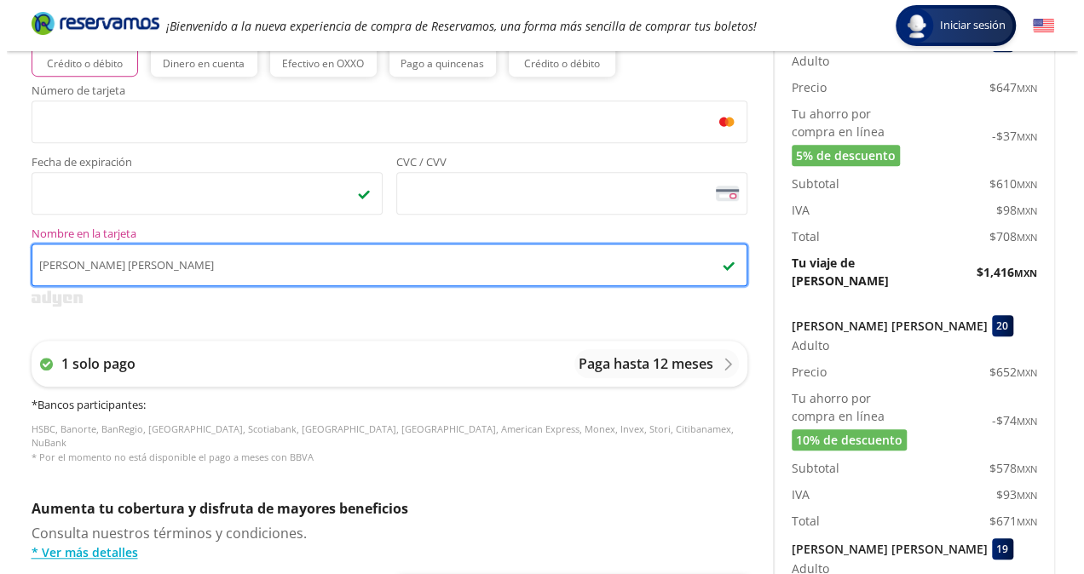
scroll to position [467, 0]
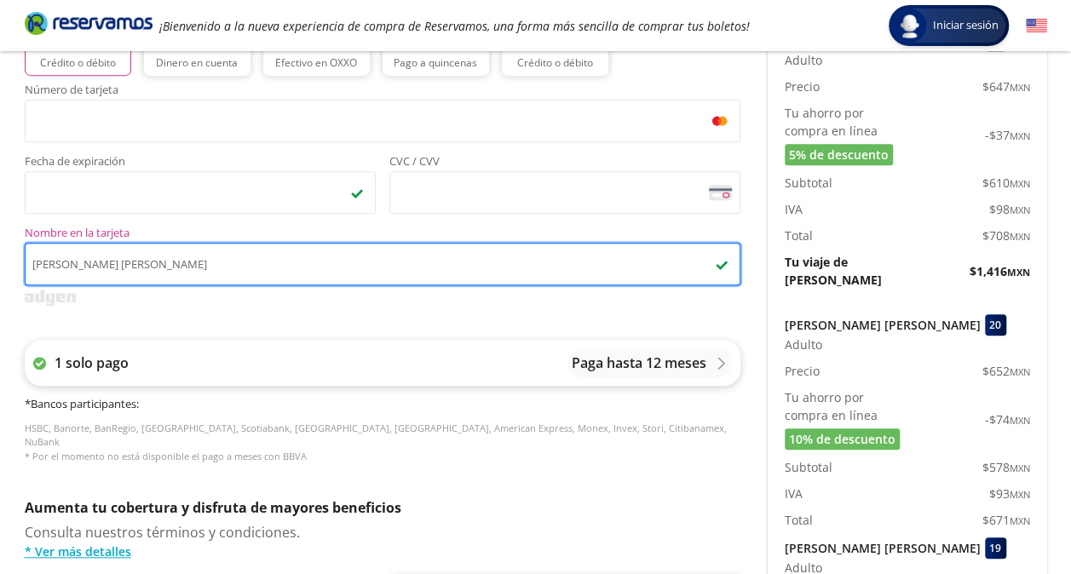
type input "[PERSON_NAME] [PERSON_NAME]"
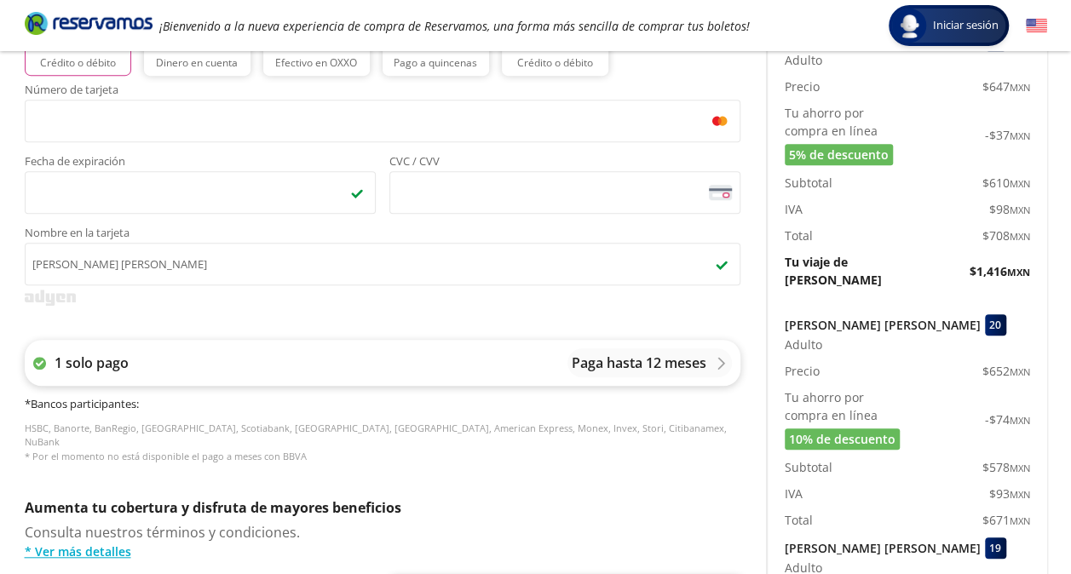
click at [712, 366] on div "Paga hasta 12 meses" at bounding box center [650, 363] width 156 height 20
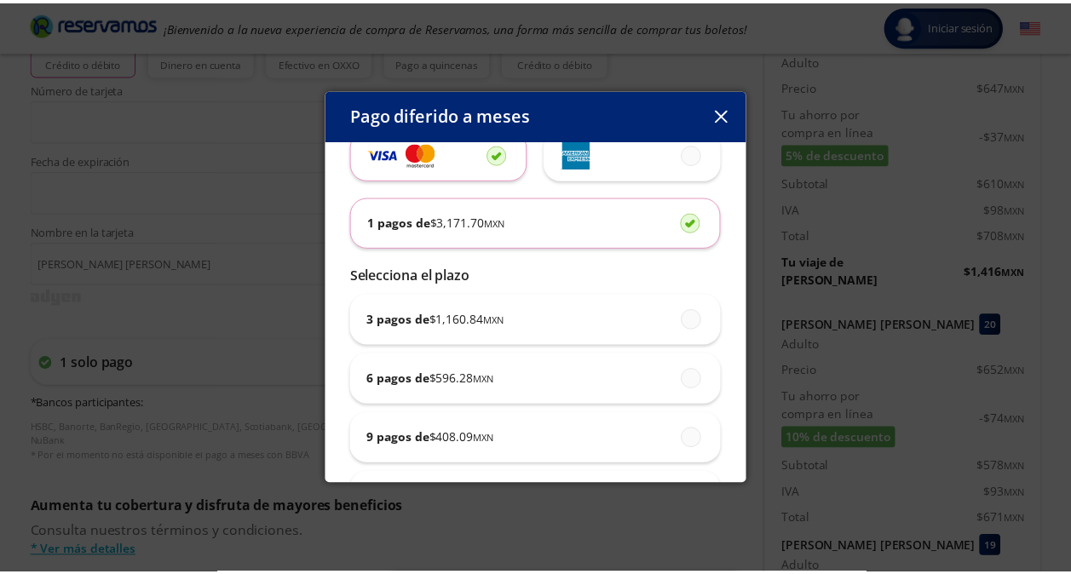
scroll to position [45, 0]
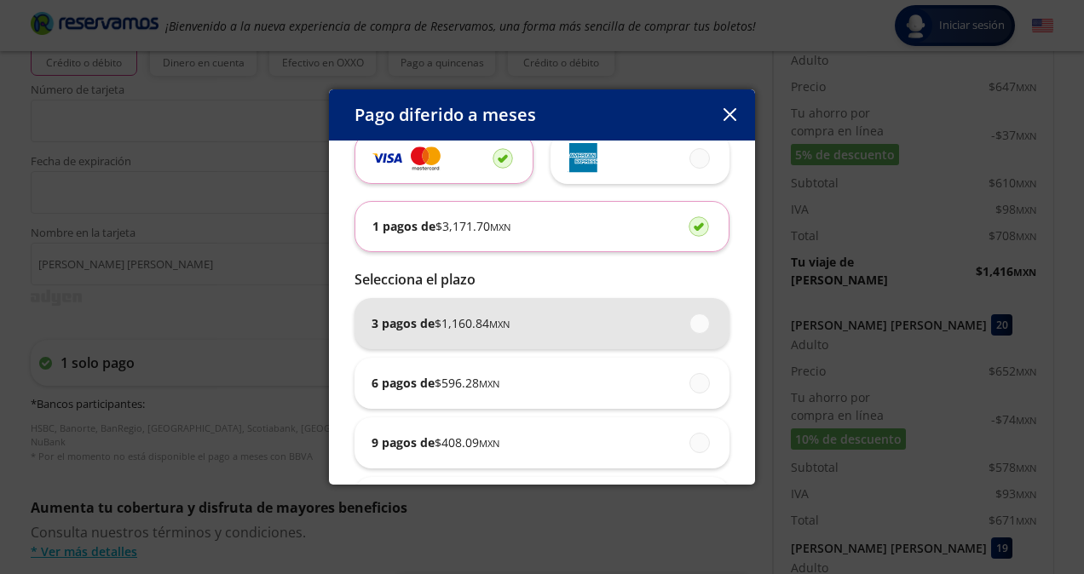
click at [560, 334] on div "3 pagos de $ 1,160.84 MXN" at bounding box center [542, 323] width 341 height 51
click at [690, 329] on input "3 pagos de $ 1,160.84 MXN" at bounding box center [695, 323] width 11 height 11
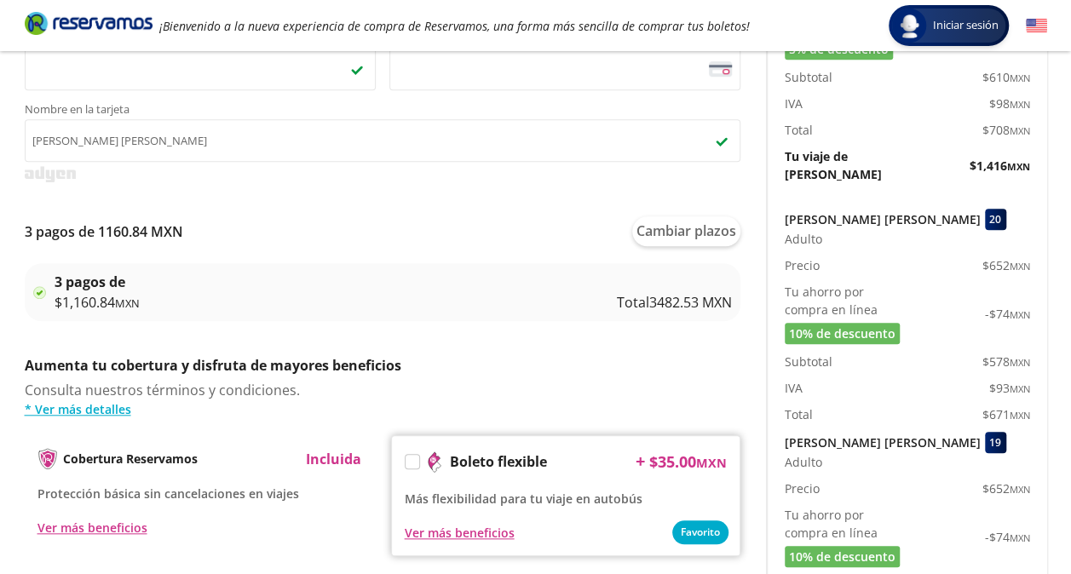
scroll to position [592, 0]
click at [665, 304] on p "Total 3482.53 MXN" at bounding box center [674, 301] width 115 height 20
click at [709, 219] on button "Cambiar plazos" at bounding box center [686, 231] width 108 height 30
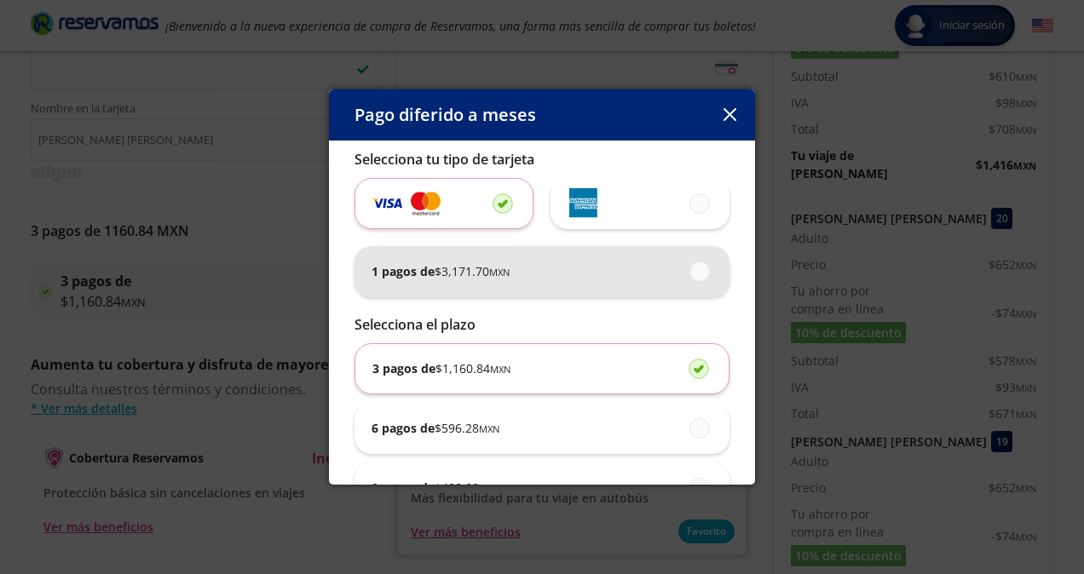
click at [564, 268] on div "1 pagos de $ 3,171.70 MXN" at bounding box center [542, 271] width 341 height 51
click at [690, 268] on input "1 pagos de $ 3,171.70 MXN" at bounding box center [695, 271] width 11 height 11
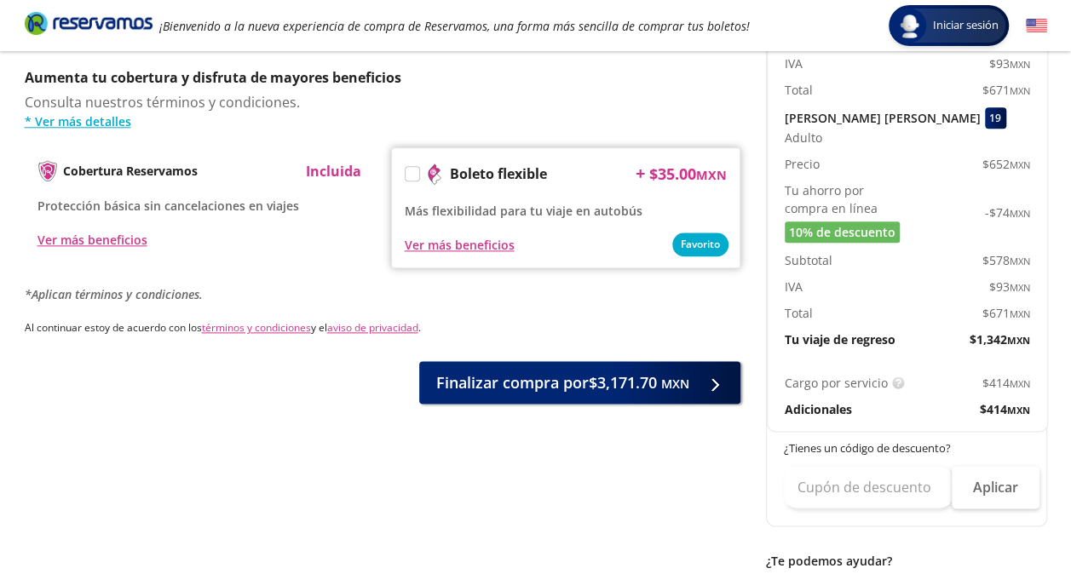
scroll to position [901, 0]
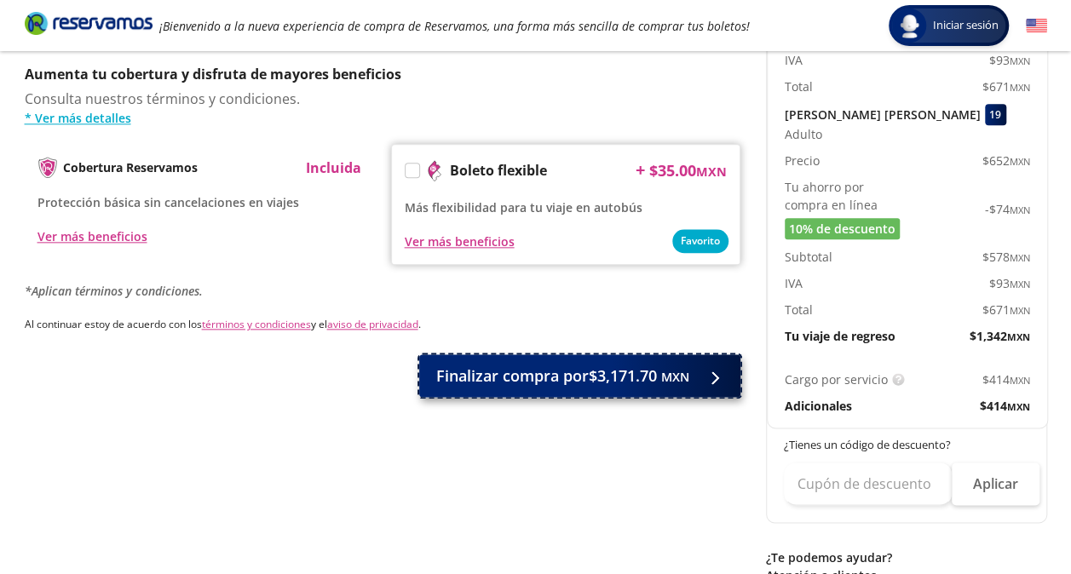
click at [585, 382] on button "Finalizar compra por $3,171.70 MXN" at bounding box center [579, 376] width 321 height 43
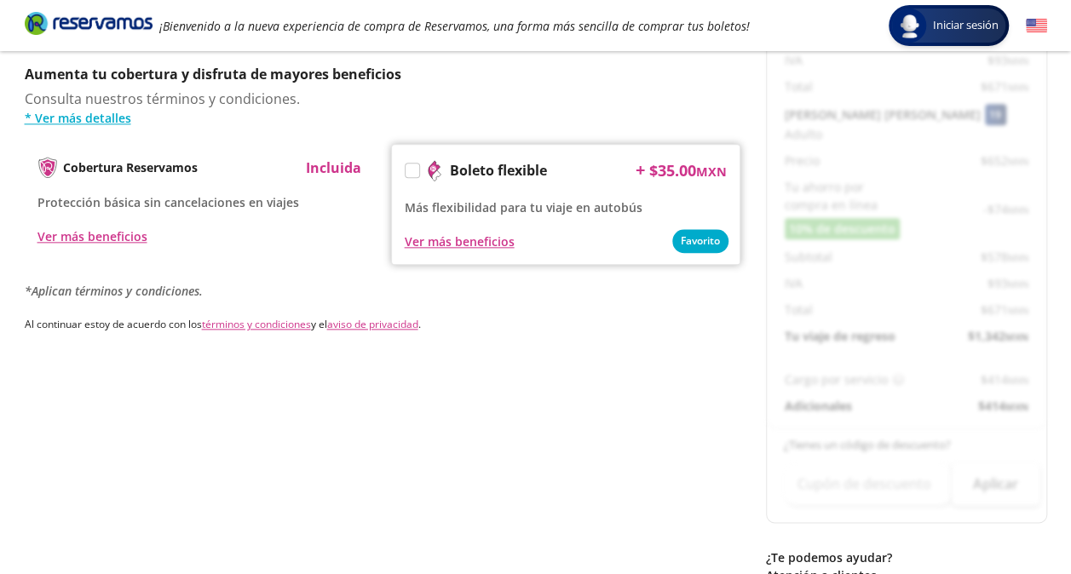
scroll to position [0, 0]
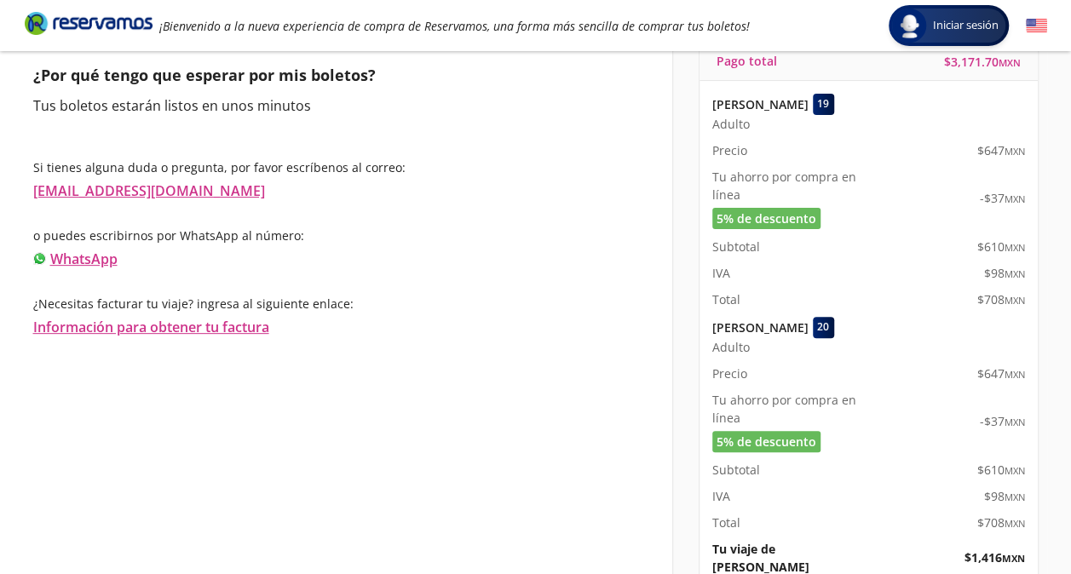
scroll to position [31, 0]
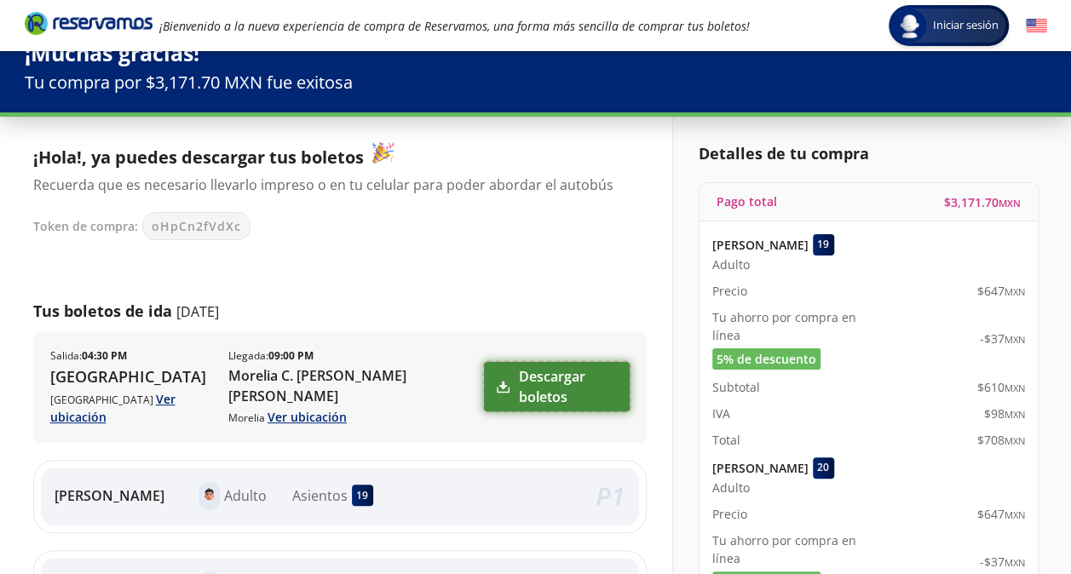
click at [566, 379] on link "Descargar boletos" at bounding box center [556, 386] width 145 height 49
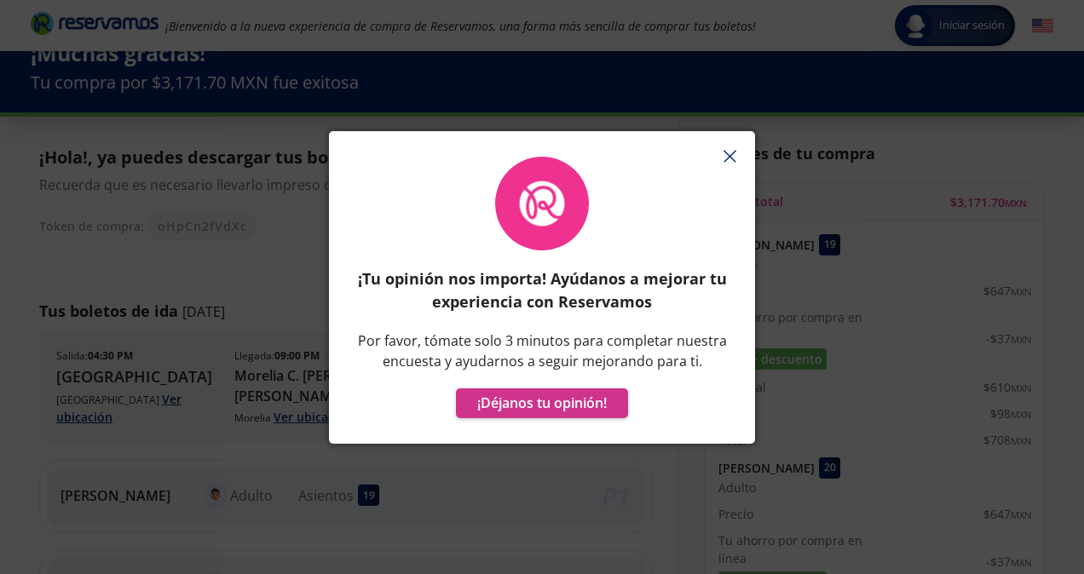
click at [730, 160] on icon "button" at bounding box center [730, 156] width 13 height 13
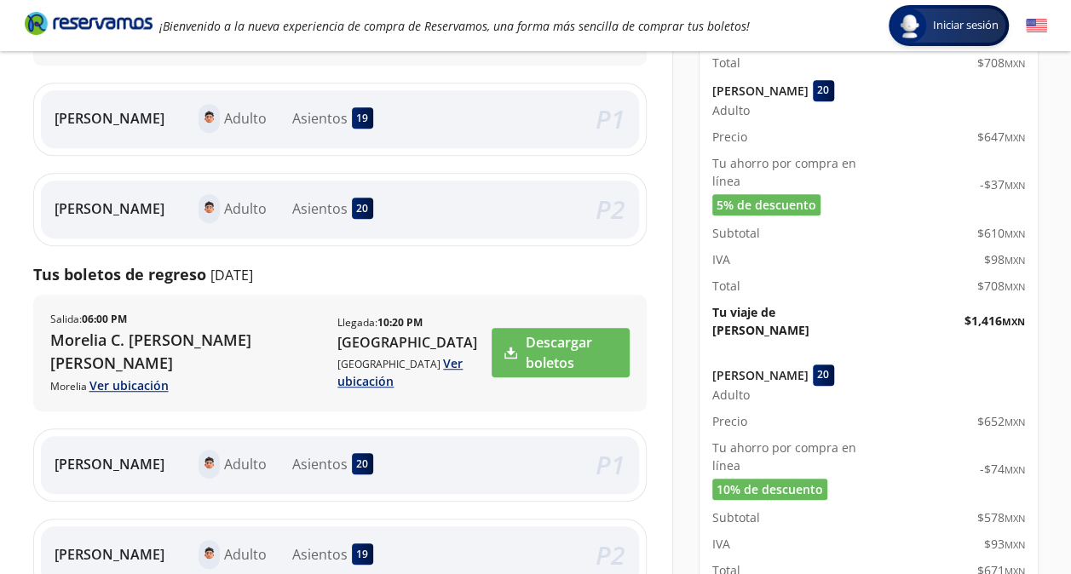
scroll to position [409, 0]
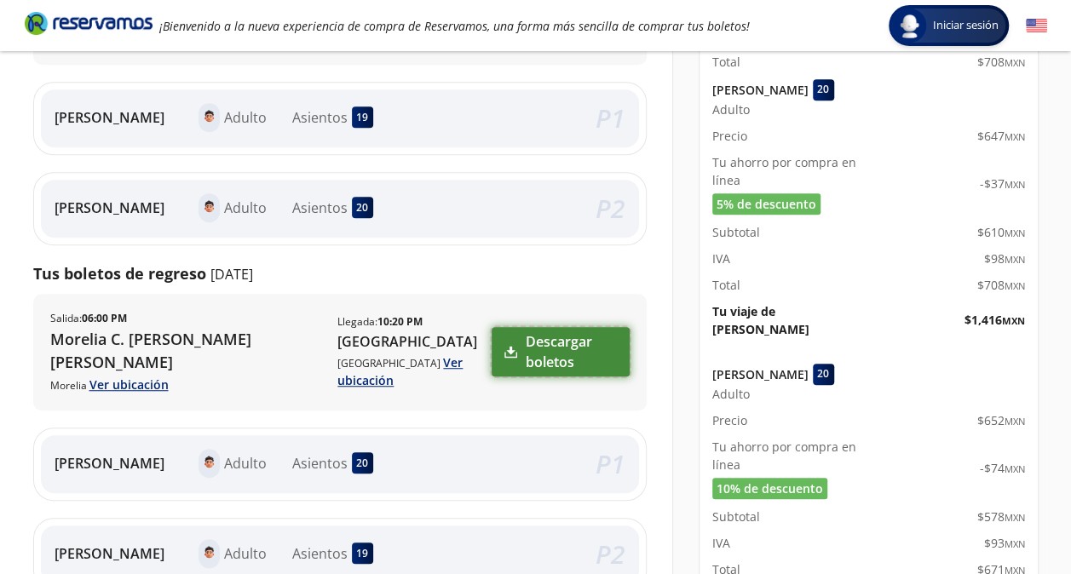
click at [551, 336] on link "Descargar boletos" at bounding box center [560, 351] width 137 height 49
